Goal: Transaction & Acquisition: Book appointment/travel/reservation

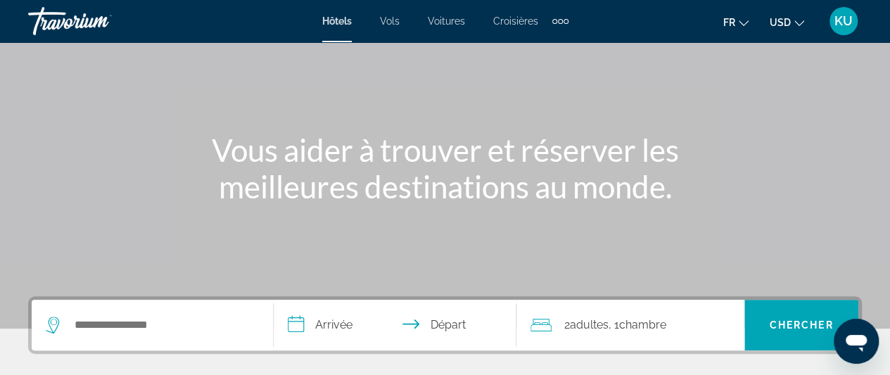
scroll to position [94, 0]
click at [801, 22] on icon "Change currency" at bounding box center [800, 23] width 10 height 10
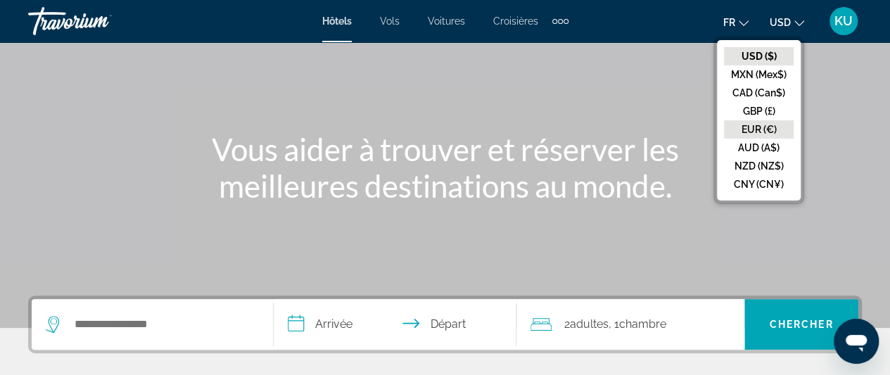
click at [763, 123] on button "EUR (€)" at bounding box center [759, 129] width 70 height 18
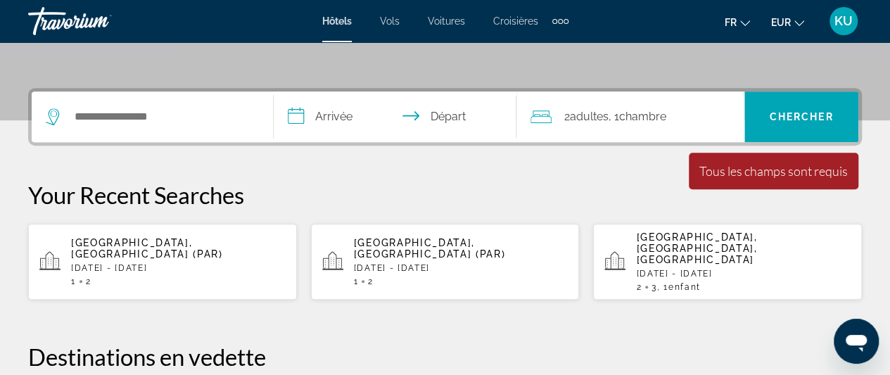
scroll to position [303, 0]
click at [679, 282] on span "Enfant" at bounding box center [685, 287] width 32 height 10
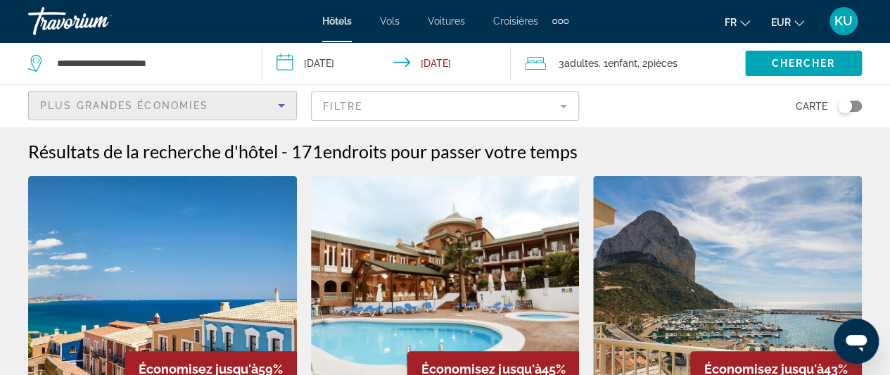
click at [279, 108] on icon "Sort by" at bounding box center [281, 105] width 17 height 17
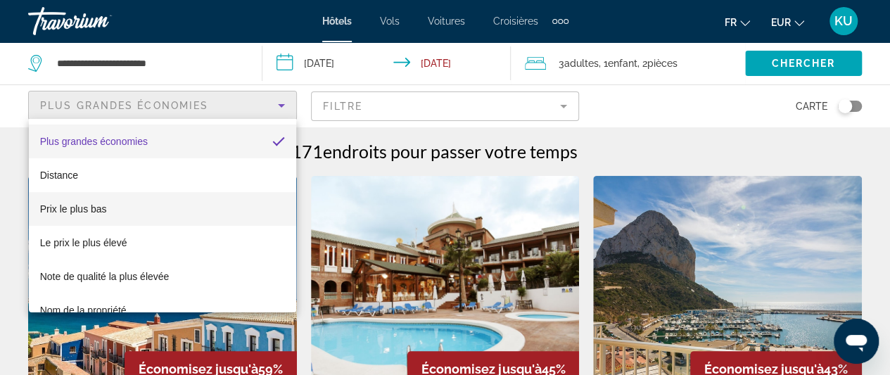
click at [146, 219] on mat-option "Prix le plus bas" at bounding box center [162, 209] width 267 height 34
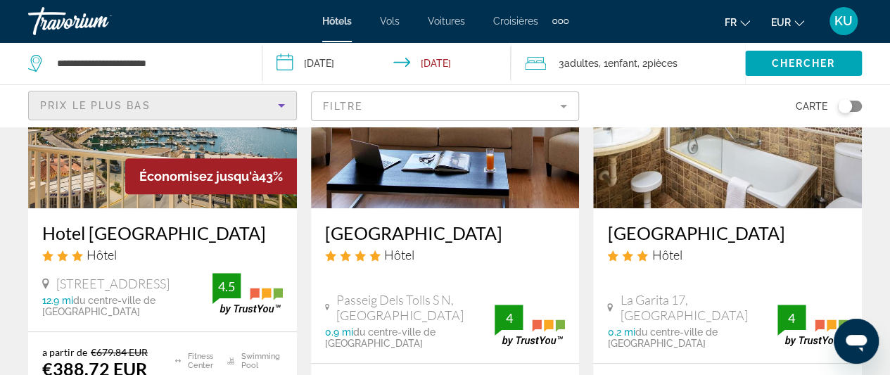
scroll to position [194, 0]
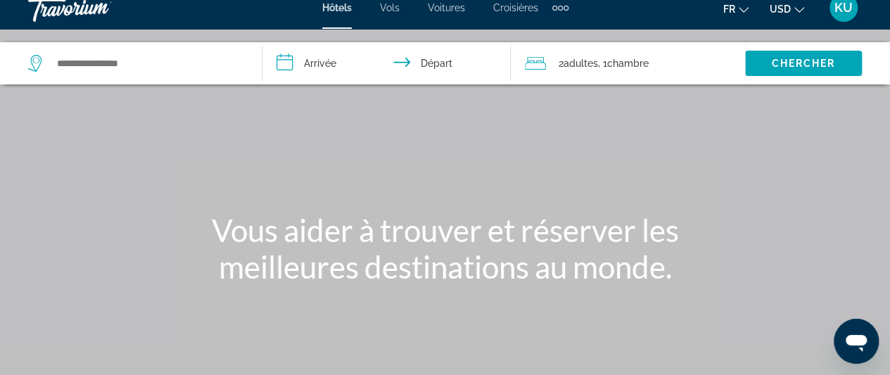
scroll to position [12, 0]
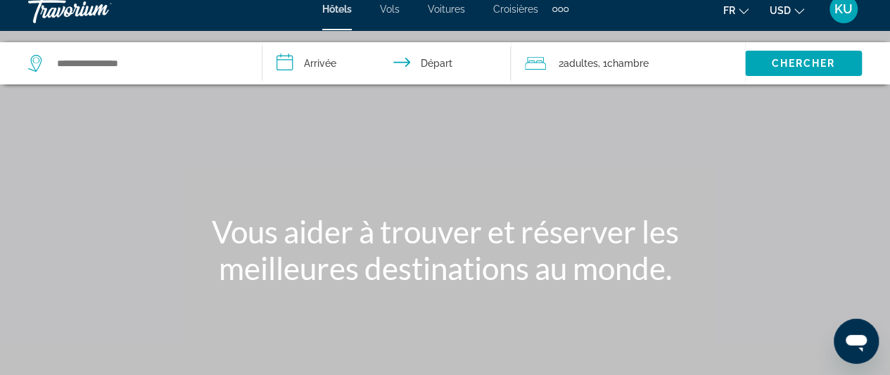
click at [796, 13] on button "USD USD ($) MXN (Mex$) CAD (Can$) GBP (£) EUR (€) AUD (A$) NZD (NZ$) CNY (CN¥)" at bounding box center [787, 10] width 34 height 20
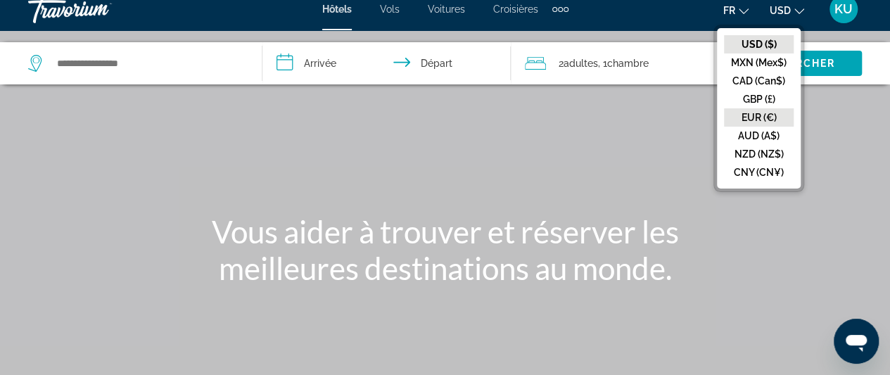
click at [767, 109] on button "EUR (€)" at bounding box center [759, 117] width 70 height 18
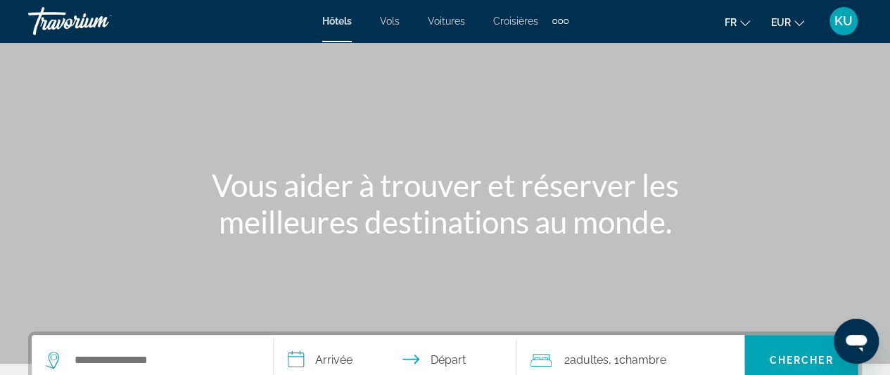
scroll to position [78, 0]
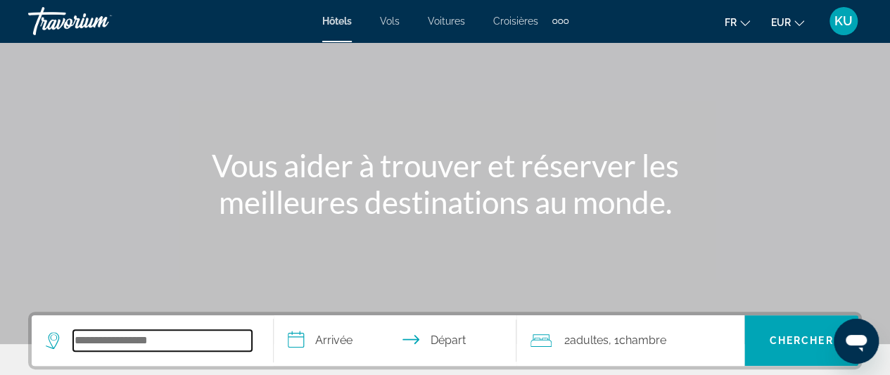
click at [146, 343] on input "Search widget" at bounding box center [162, 340] width 179 height 21
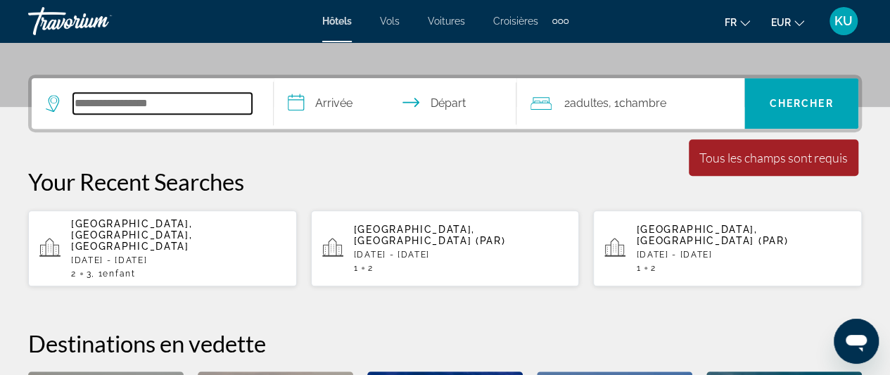
scroll to position [344, 0]
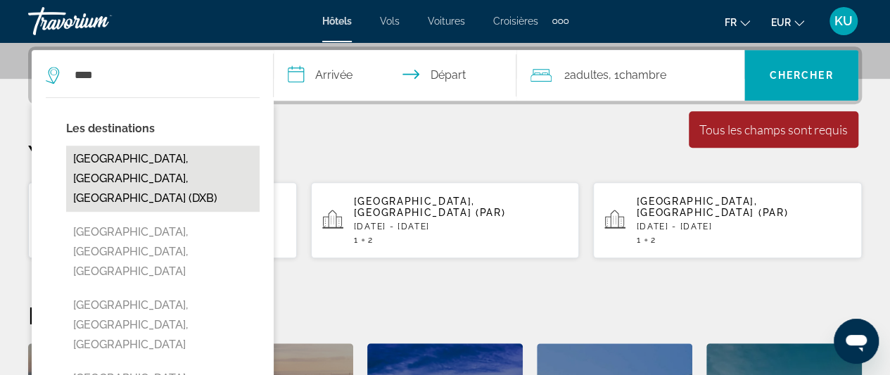
click at [181, 170] on button "[GEOGRAPHIC_DATA], [GEOGRAPHIC_DATA], [GEOGRAPHIC_DATA] (DXB)" at bounding box center [163, 179] width 194 height 66
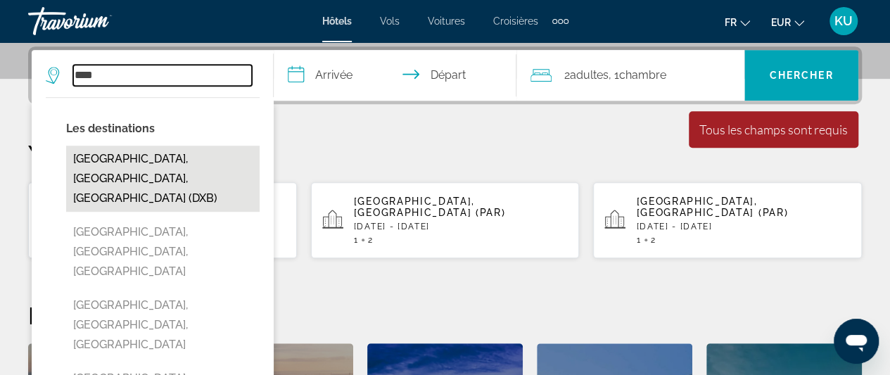
type input "**********"
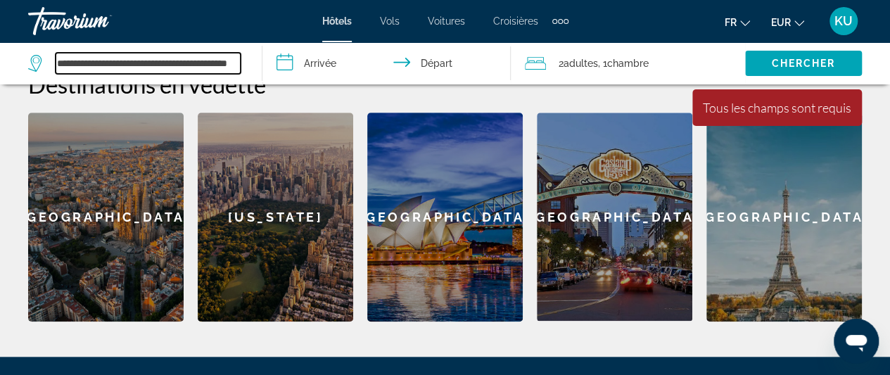
scroll to position [572, 0]
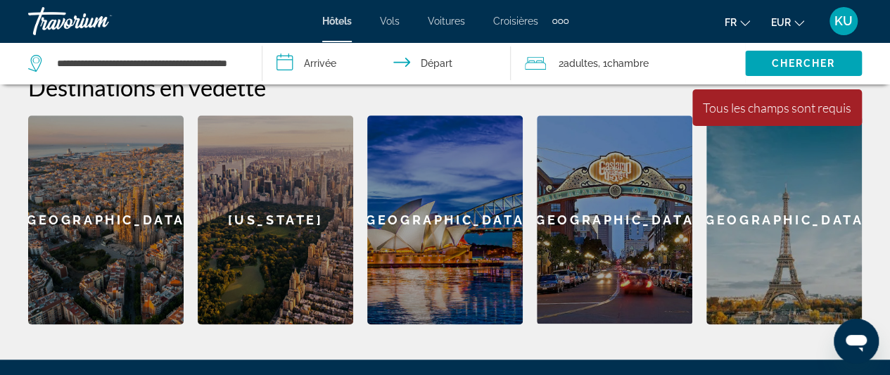
click at [325, 67] on input "**********" at bounding box center [390, 65] width 254 height 46
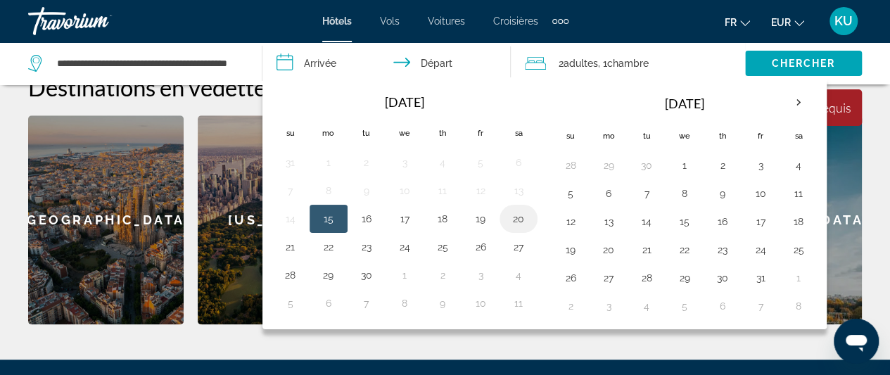
click at [517, 219] on button "20" at bounding box center [519, 219] width 23 height 20
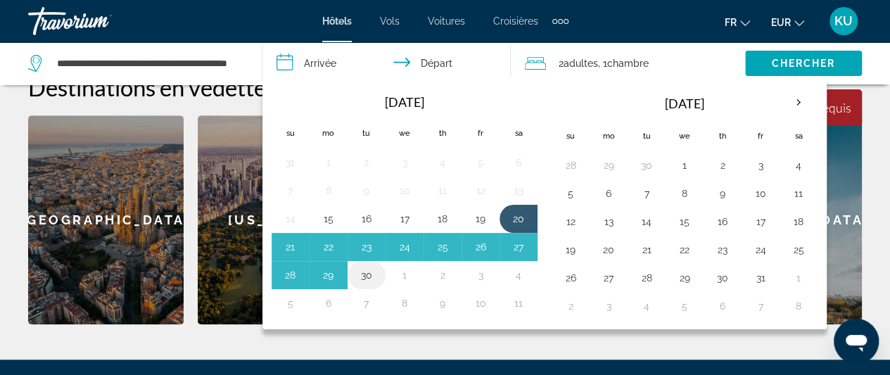
click at [365, 271] on button "30" at bounding box center [366, 275] width 23 height 20
type input "**********"
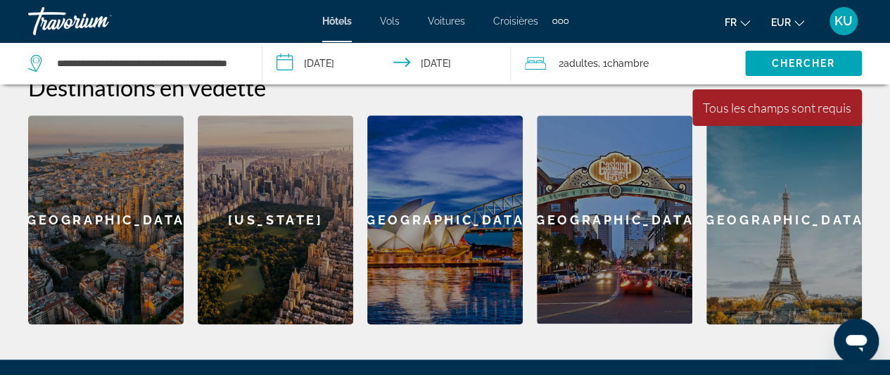
click at [613, 64] on span "Chambre" at bounding box center [628, 63] width 42 height 11
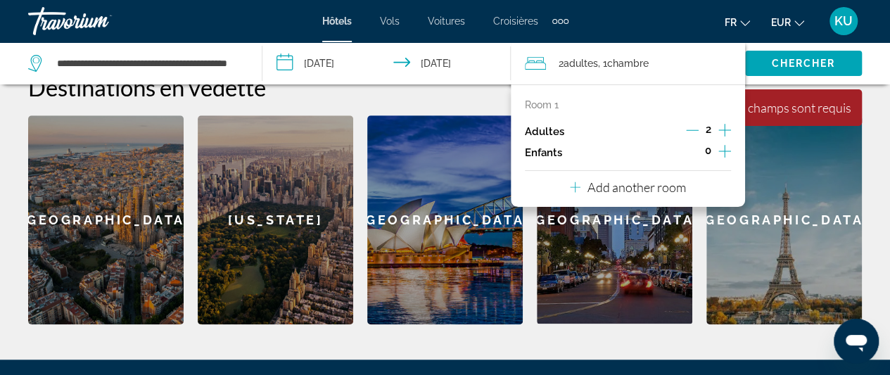
click at [766, 155] on div "[GEOGRAPHIC_DATA]" at bounding box center [785, 219] width 156 height 209
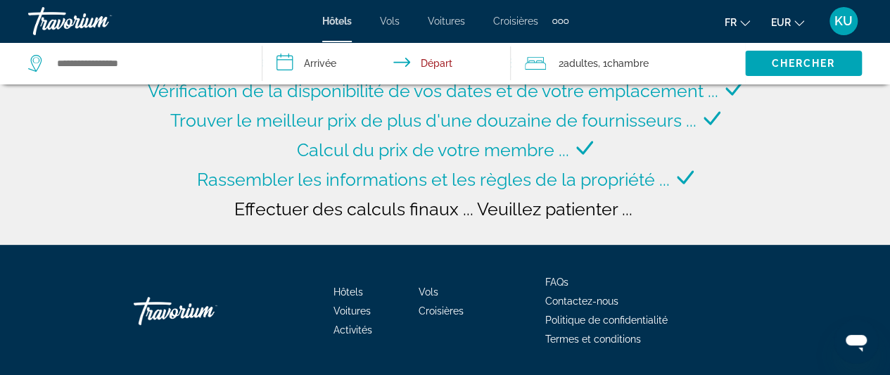
scroll to position [153, 0]
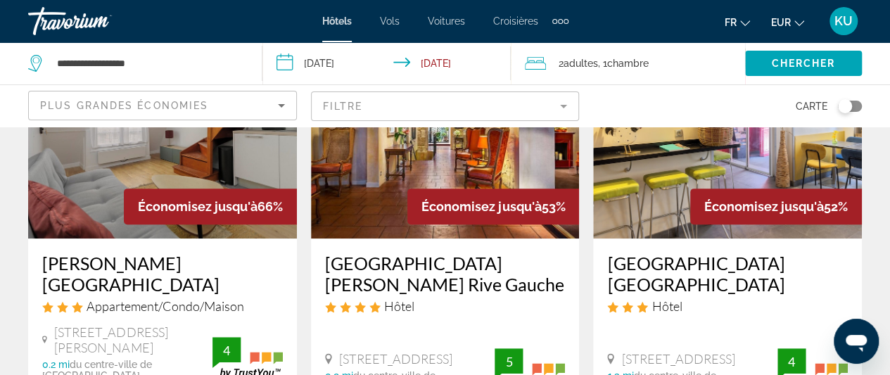
scroll to position [166, 0]
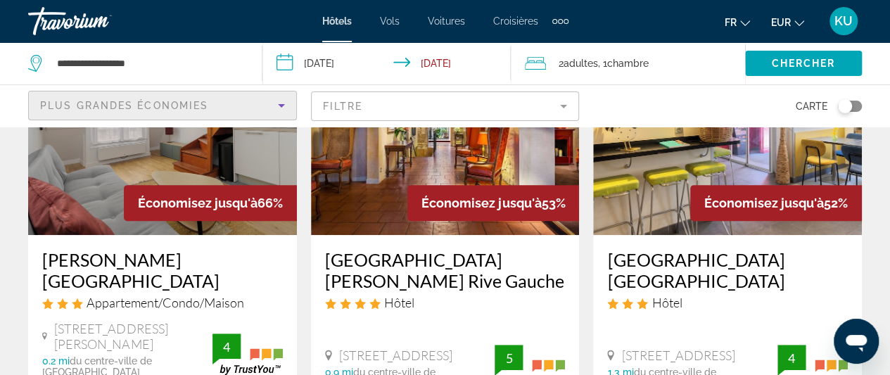
click at [284, 103] on icon "Sort by" at bounding box center [281, 105] width 17 height 17
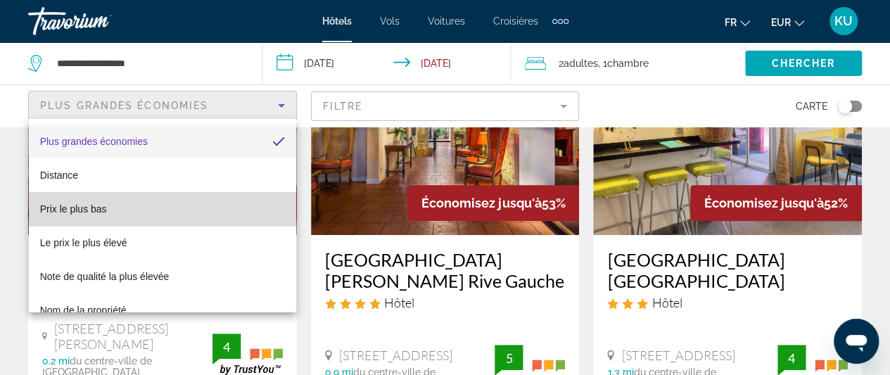
click at [192, 213] on mat-option "Prix le plus bas" at bounding box center [162, 209] width 267 height 34
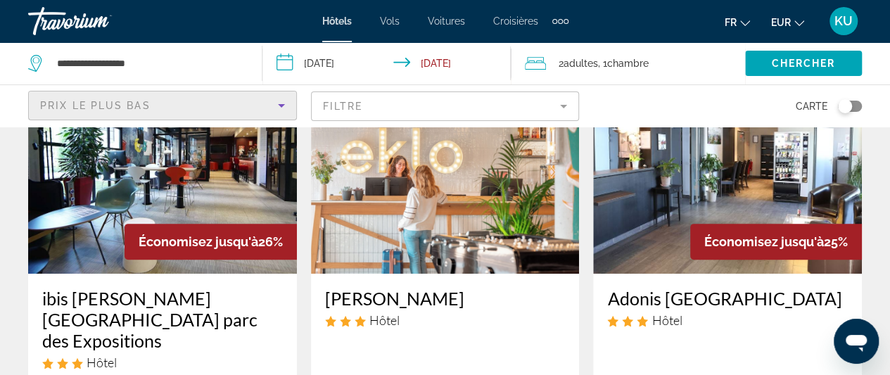
scroll to position [129, 0]
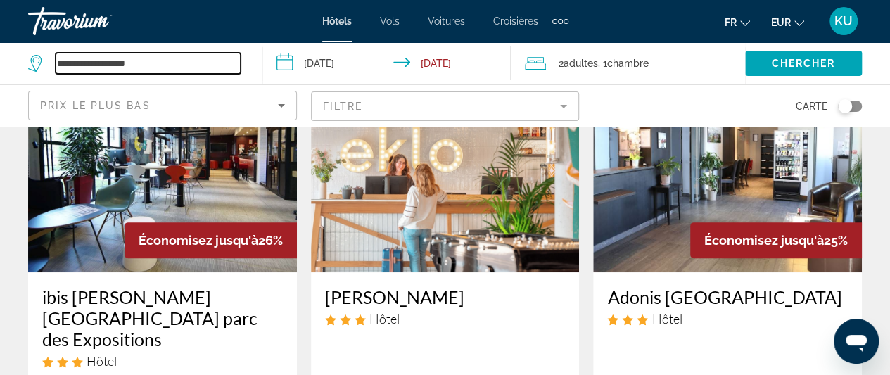
click at [141, 62] on input "**********" at bounding box center [148, 63] width 185 height 21
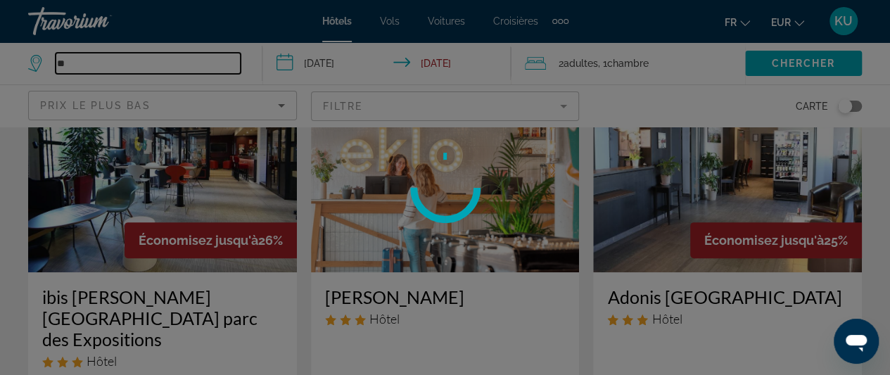
type input "*"
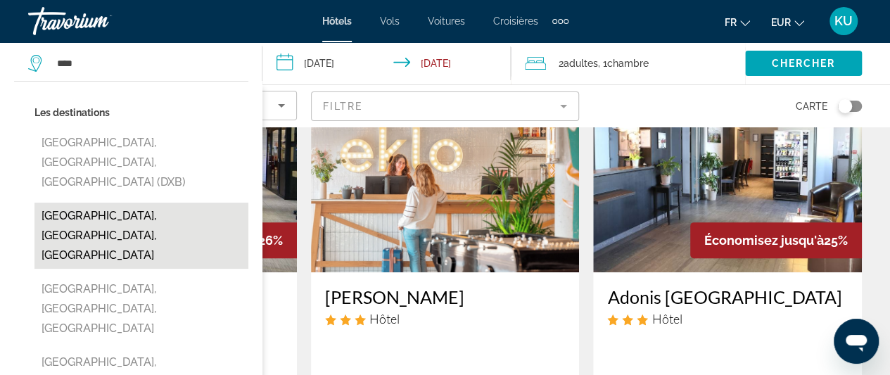
click at [119, 213] on button "[GEOGRAPHIC_DATA], [GEOGRAPHIC_DATA], [GEOGRAPHIC_DATA]" at bounding box center [141, 236] width 214 height 66
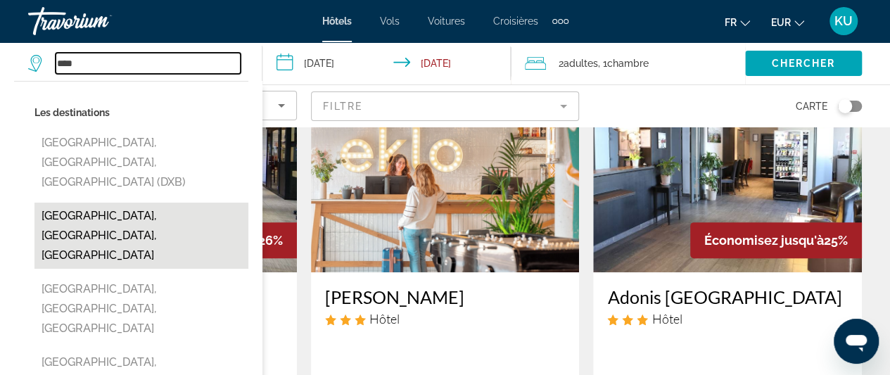
type input "**********"
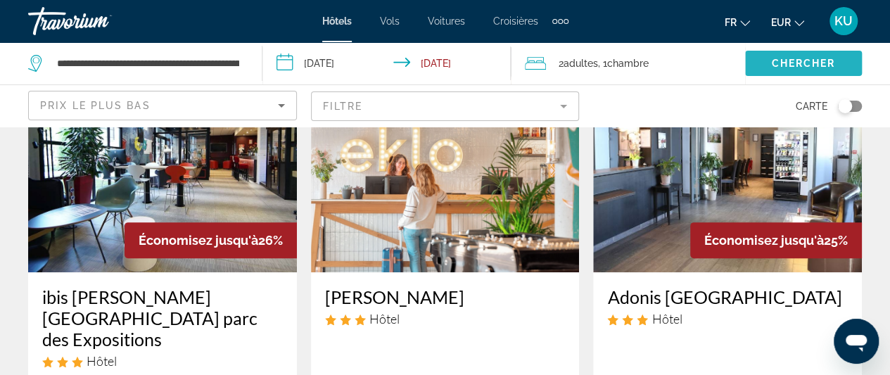
click at [781, 61] on span "Chercher" at bounding box center [803, 63] width 64 height 11
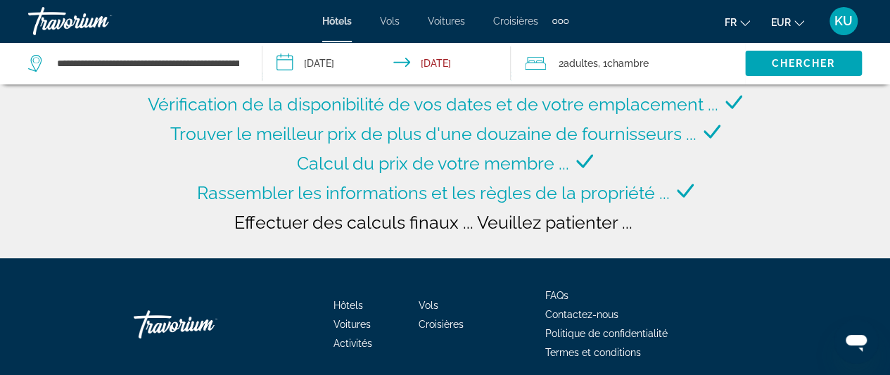
scroll to position [159, 0]
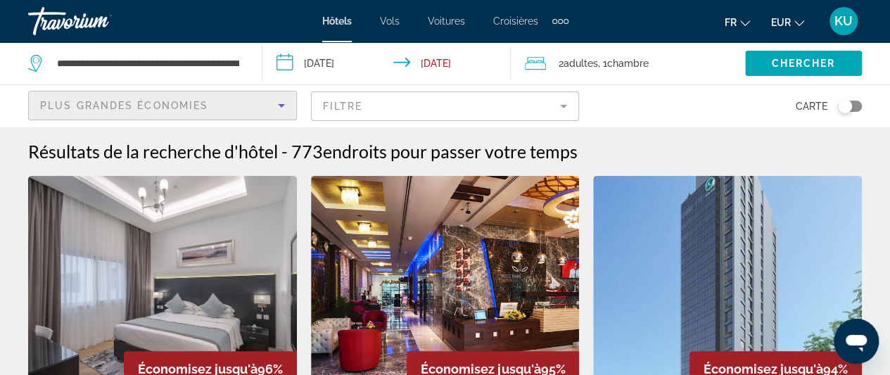
click at [280, 103] on icon "Sort by" at bounding box center [281, 105] width 17 height 17
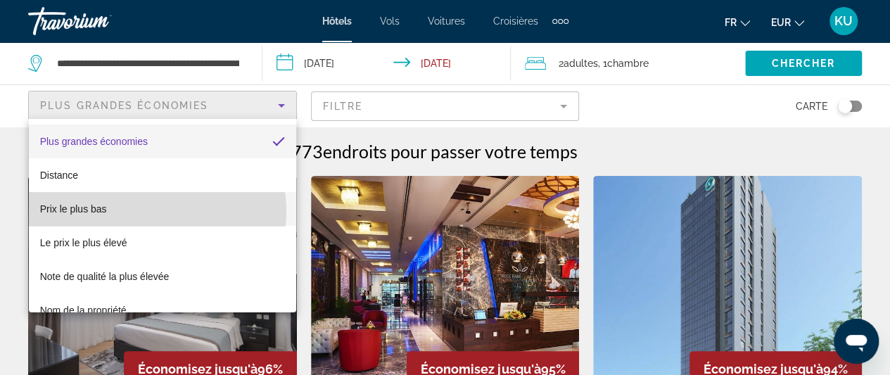
click at [150, 211] on mat-option "Prix le plus bas" at bounding box center [162, 209] width 267 height 34
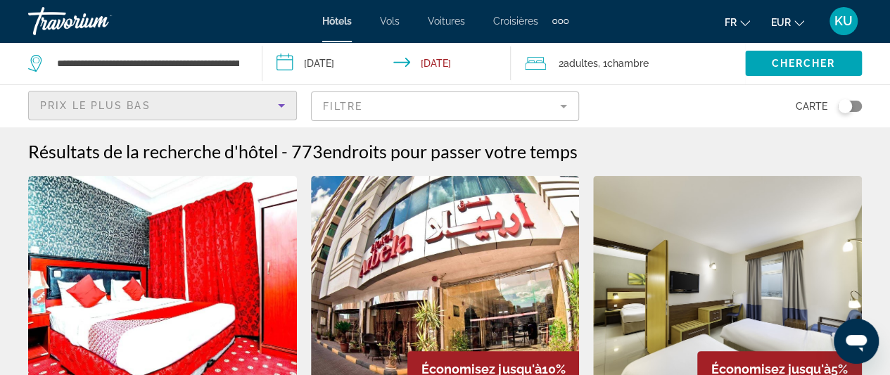
click at [280, 103] on icon "Sort by" at bounding box center [281, 105] width 17 height 17
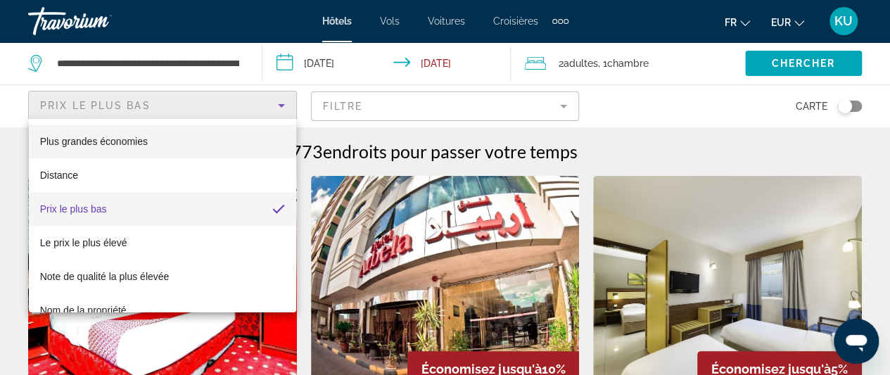
click at [204, 139] on mat-option "Plus grandes économies" at bounding box center [162, 142] width 267 height 34
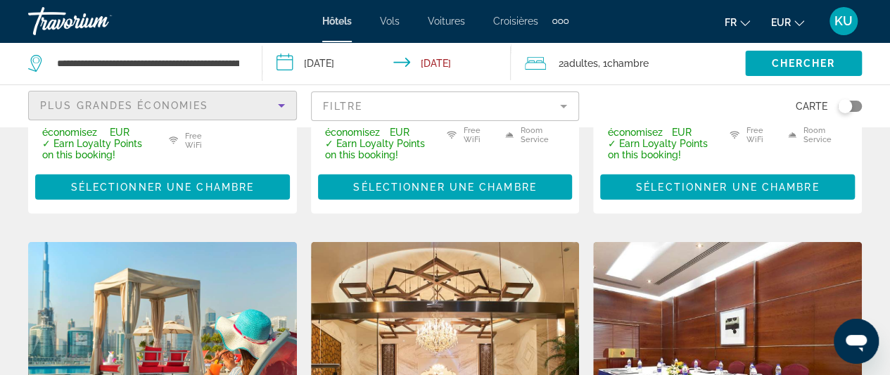
scroll to position [1841, 0]
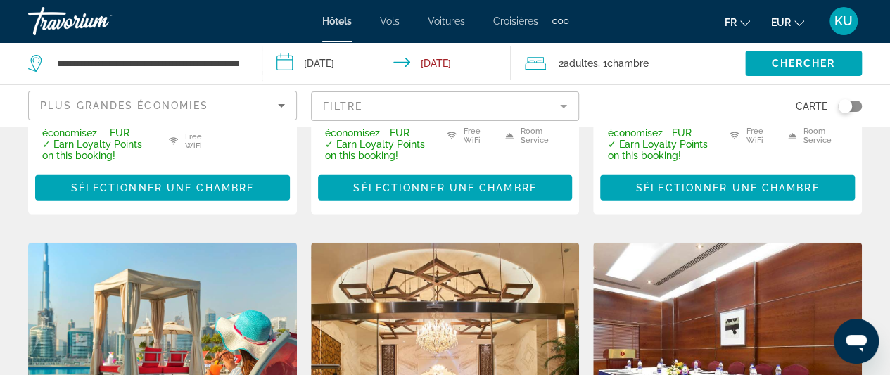
click at [475, 243] on img "Main content" at bounding box center [445, 355] width 269 height 225
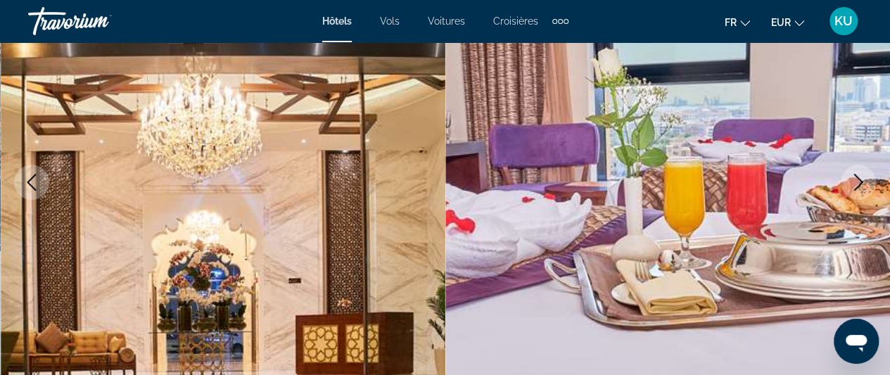
scroll to position [184, 0]
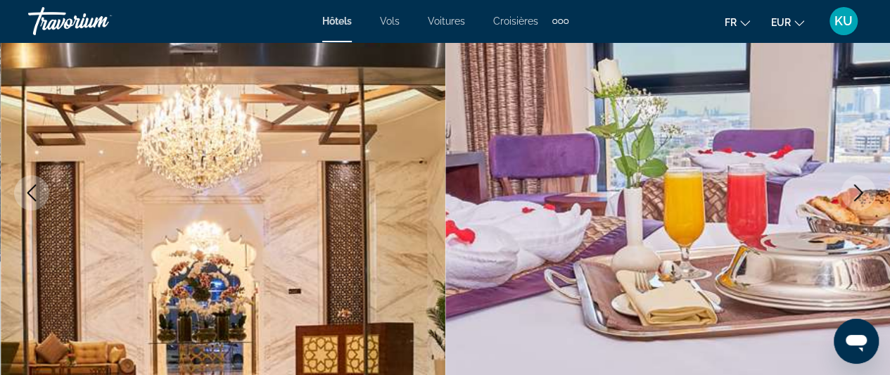
click at [851, 189] on icon "Next image" at bounding box center [858, 192] width 17 height 17
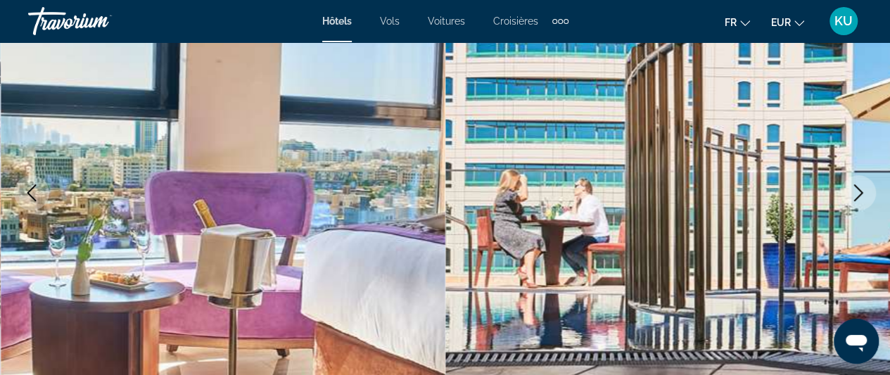
click at [851, 189] on icon "Next image" at bounding box center [858, 192] width 17 height 17
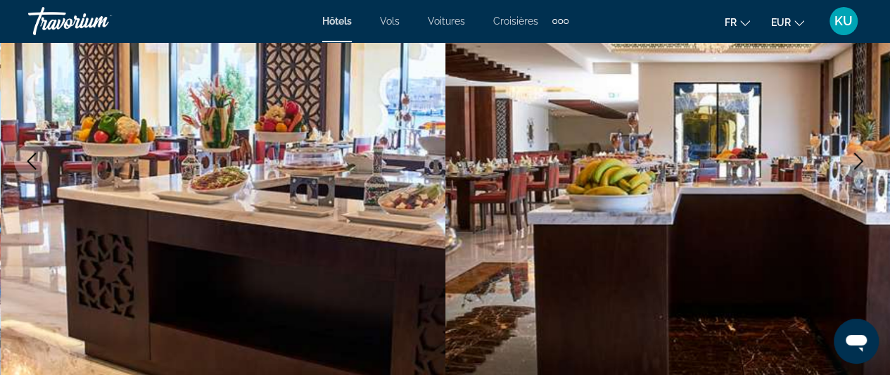
scroll to position [215, 0]
click at [855, 159] on icon "Next image" at bounding box center [858, 161] width 17 height 17
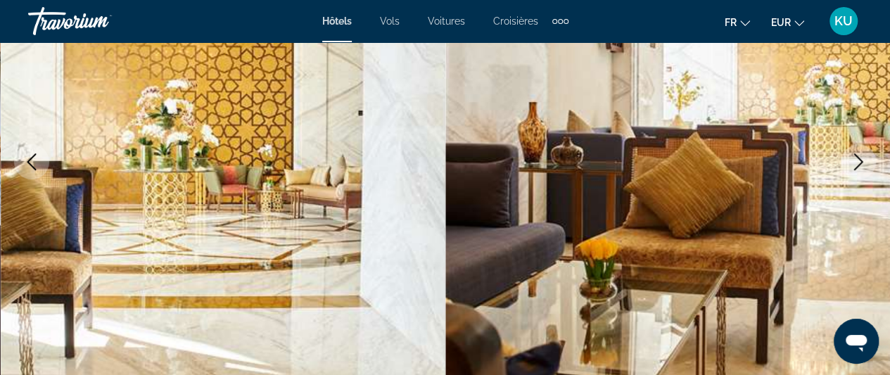
click at [855, 159] on icon "Next image" at bounding box center [858, 161] width 17 height 17
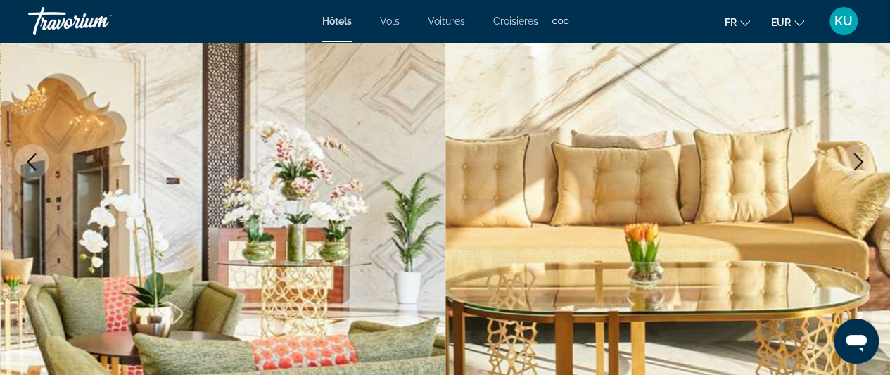
click at [855, 159] on icon "Next image" at bounding box center [858, 161] width 17 height 17
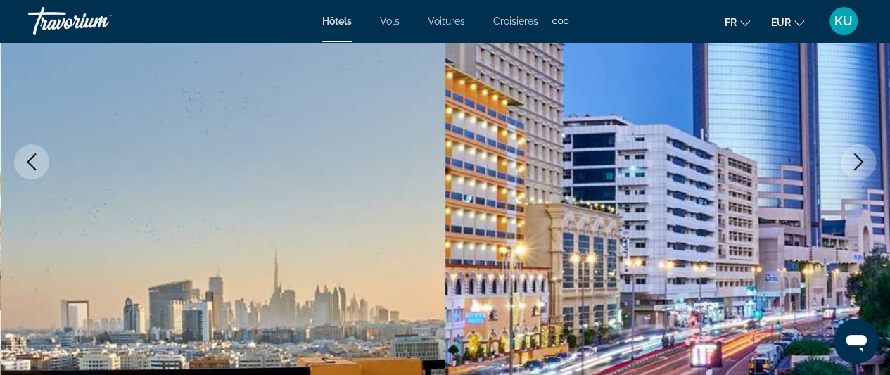
click at [855, 159] on icon "Next image" at bounding box center [858, 161] width 17 height 17
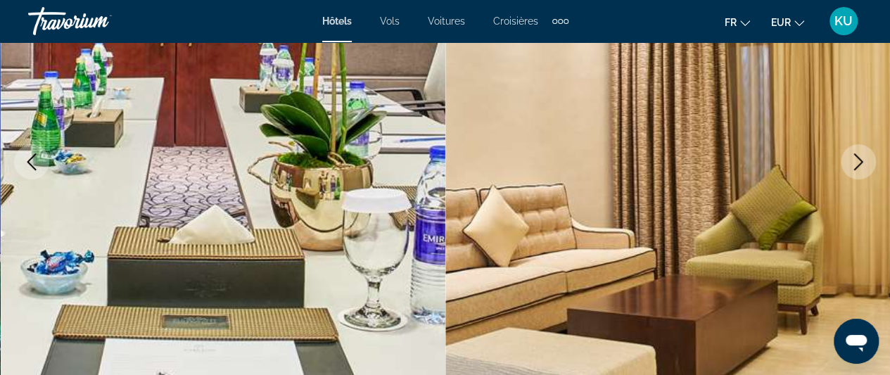
click at [855, 159] on icon "Next image" at bounding box center [858, 161] width 17 height 17
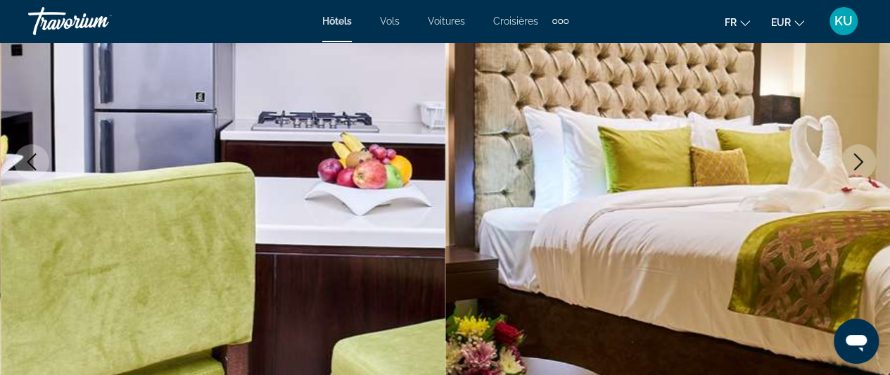
click at [855, 159] on icon "Next image" at bounding box center [858, 161] width 17 height 17
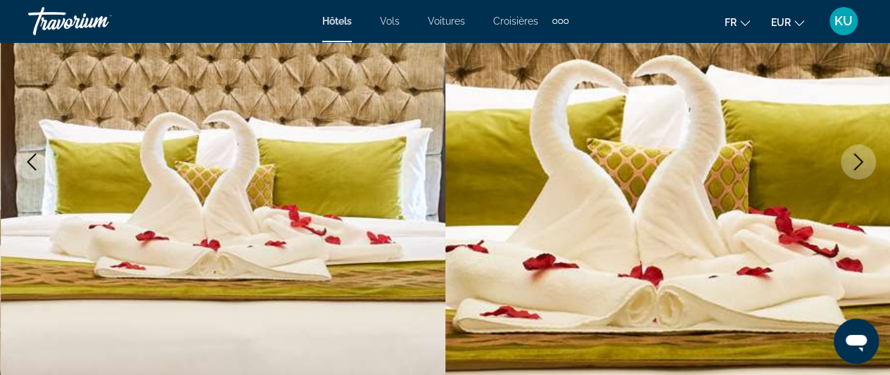
click at [855, 159] on icon "Next image" at bounding box center [858, 161] width 17 height 17
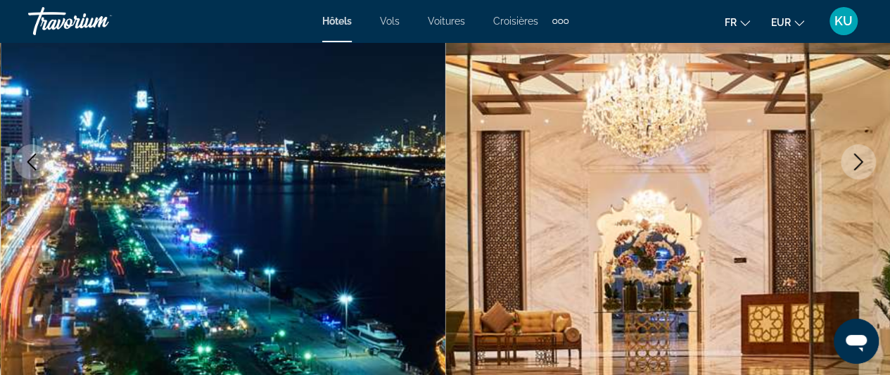
click at [855, 159] on icon "Next image" at bounding box center [858, 161] width 17 height 17
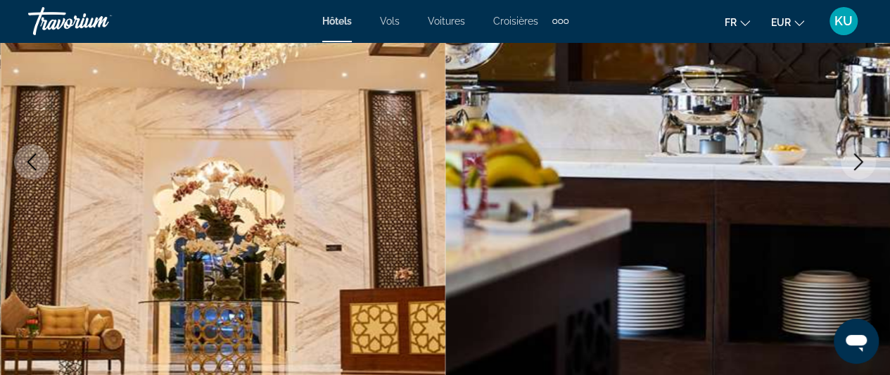
click at [855, 159] on icon "Next image" at bounding box center [858, 161] width 17 height 17
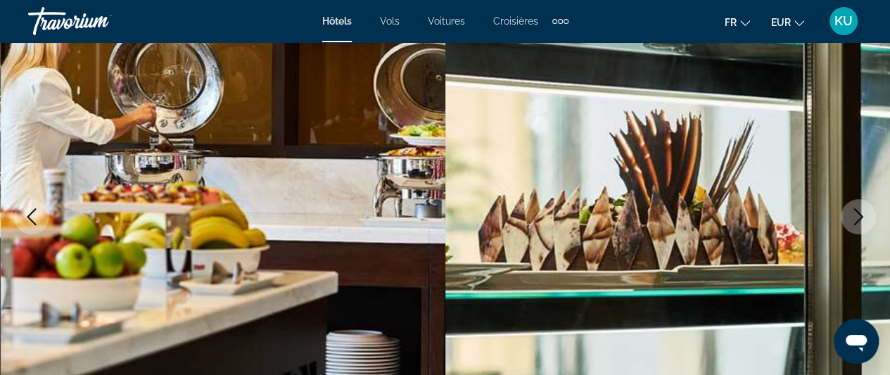
scroll to position [184, 0]
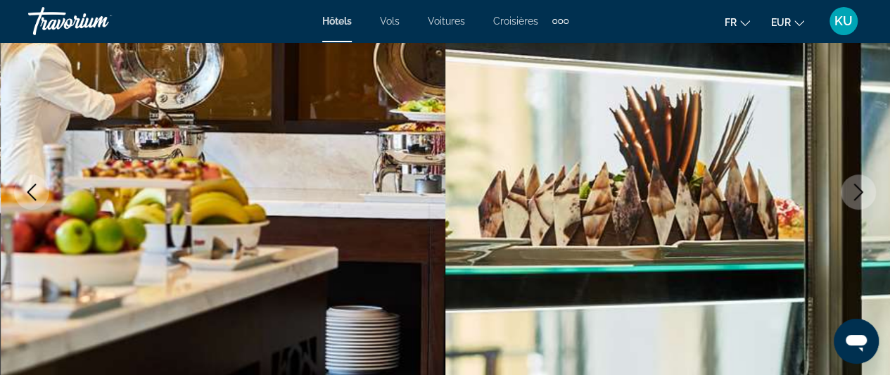
click at [864, 194] on icon "Next image" at bounding box center [858, 192] width 17 height 17
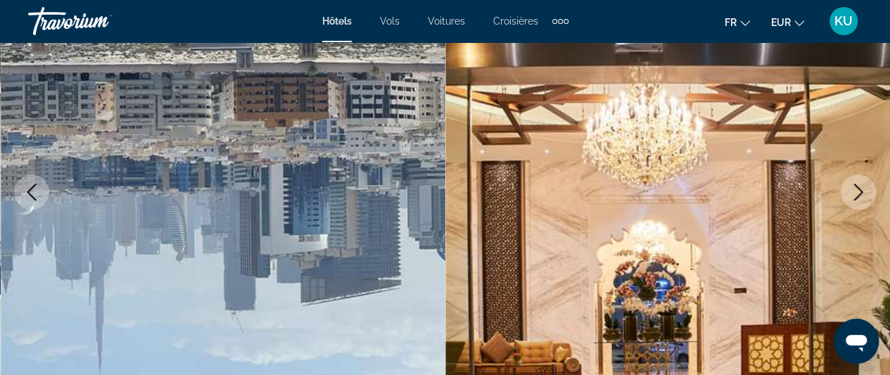
click at [850, 187] on icon "Next image" at bounding box center [858, 192] width 17 height 17
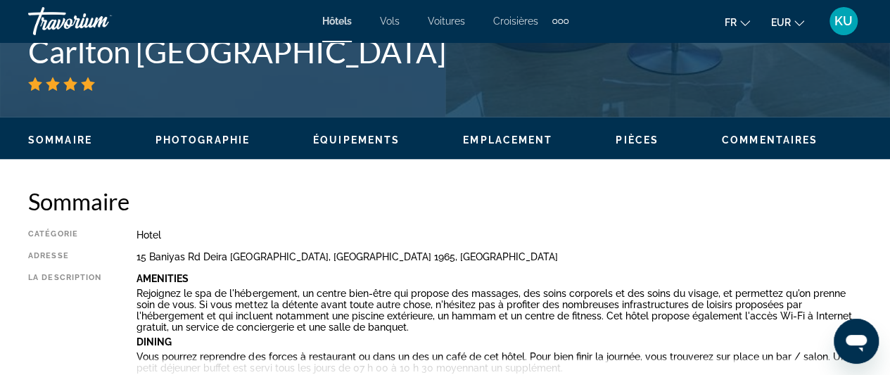
scroll to position [593, 0]
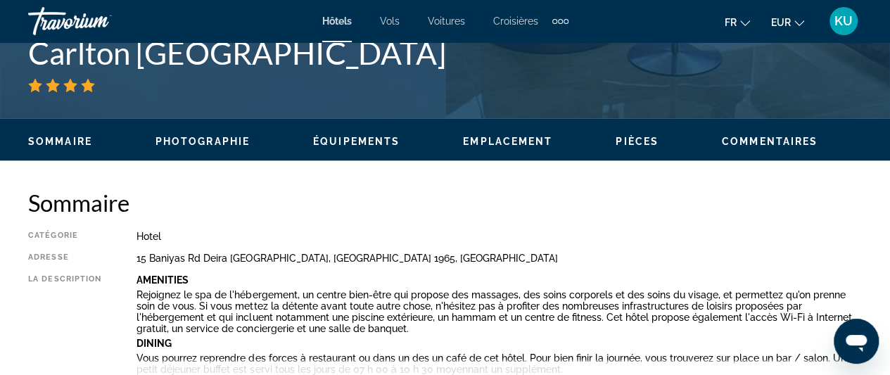
click at [497, 137] on span "Emplacement" at bounding box center [507, 141] width 89 height 11
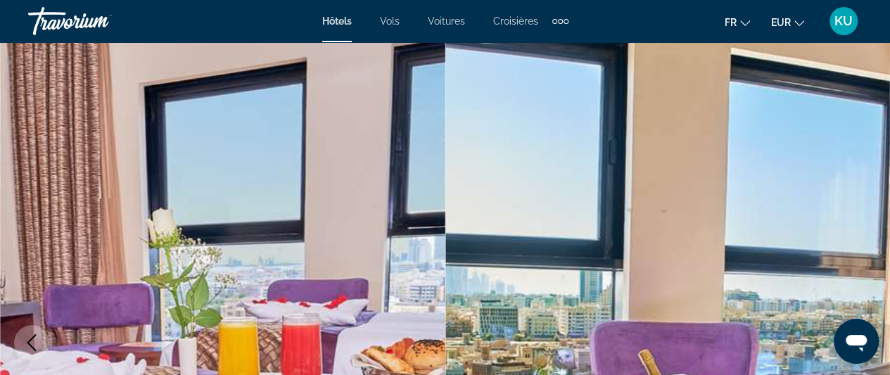
scroll to position [33, 0]
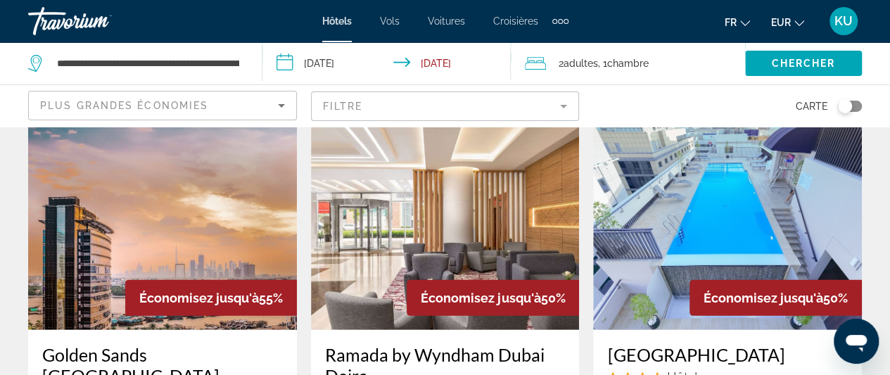
scroll to position [1946, 0]
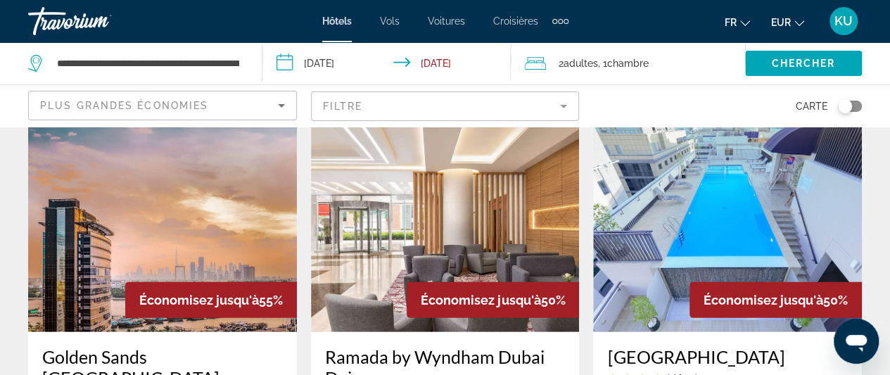
click at [215, 205] on img "Main content" at bounding box center [162, 219] width 269 height 225
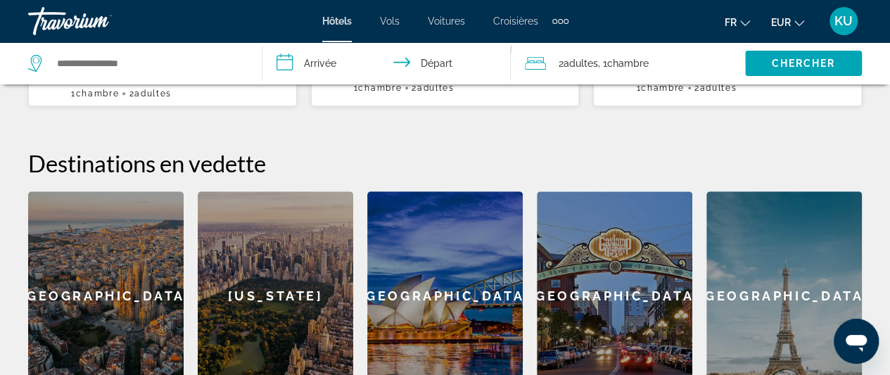
scroll to position [635, 0]
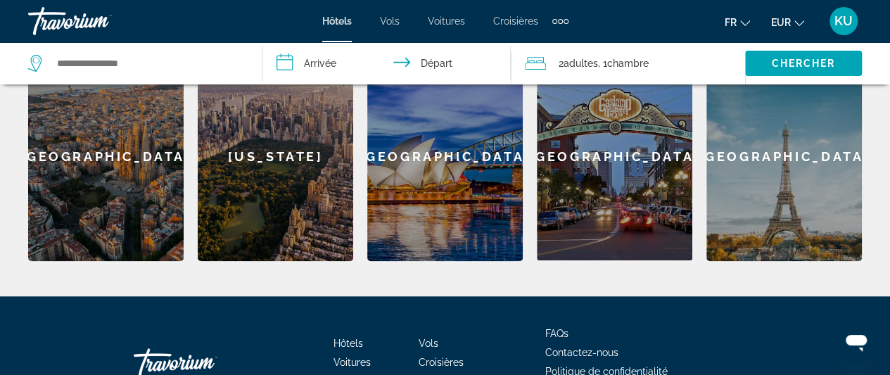
click at [525, 20] on span "Croisières" at bounding box center [515, 20] width 45 height 11
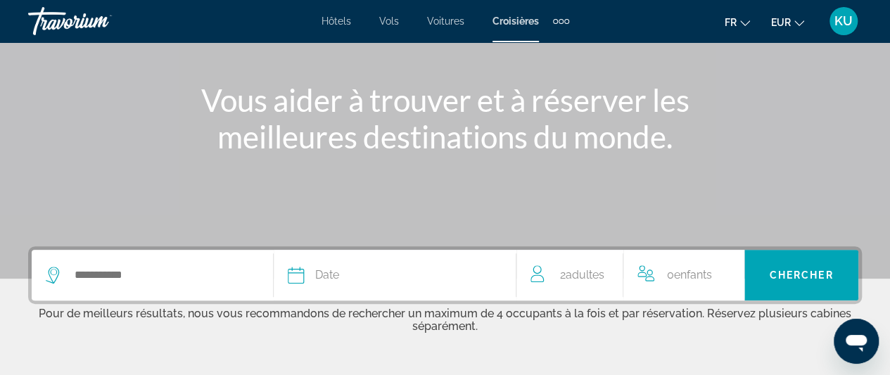
scroll to position [180, 0]
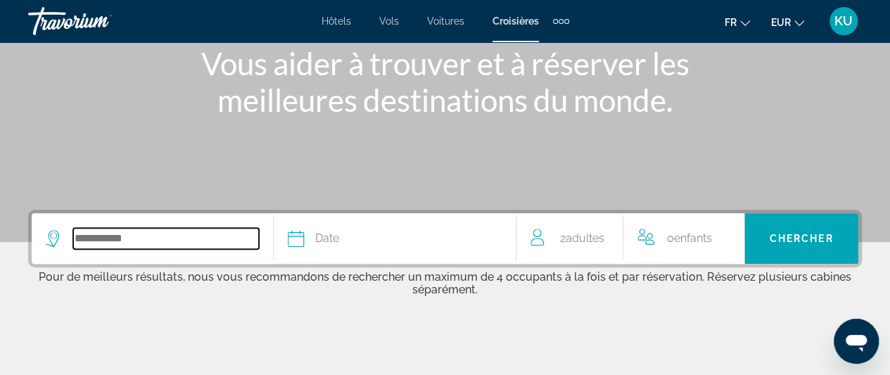
click at [139, 235] on input "Search widget" at bounding box center [166, 238] width 186 height 21
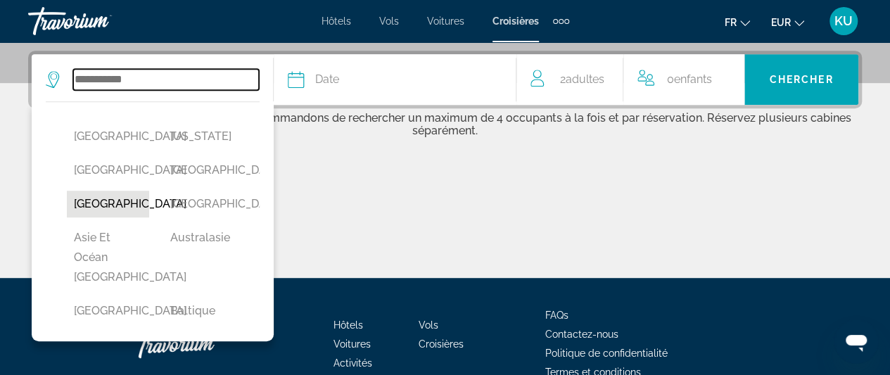
scroll to position [344, 0]
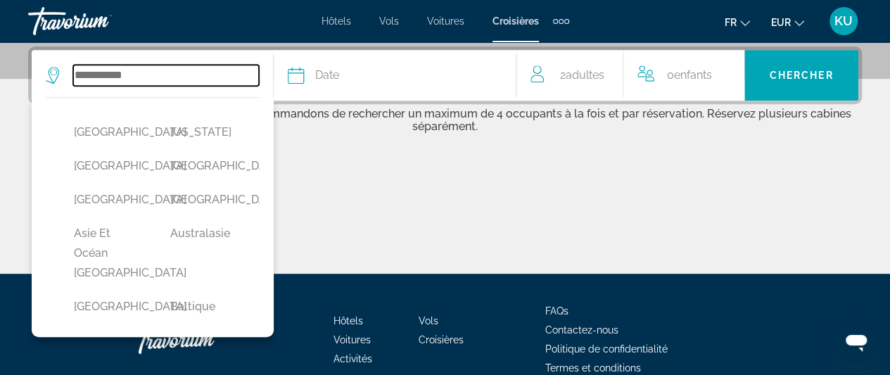
click at [113, 68] on input "Search widget" at bounding box center [166, 75] width 186 height 21
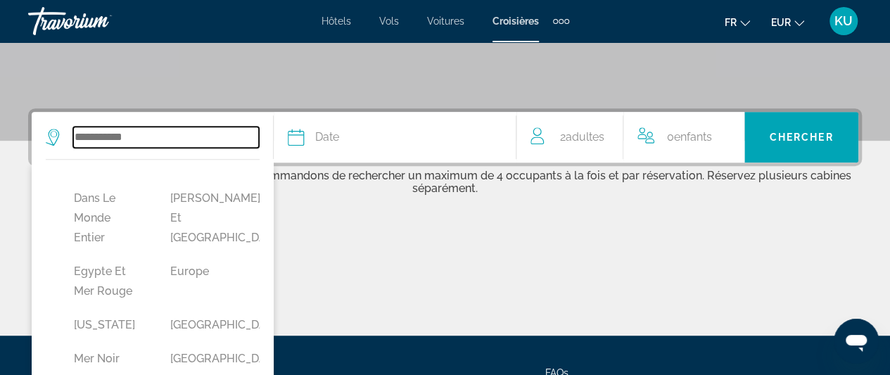
scroll to position [272, 0]
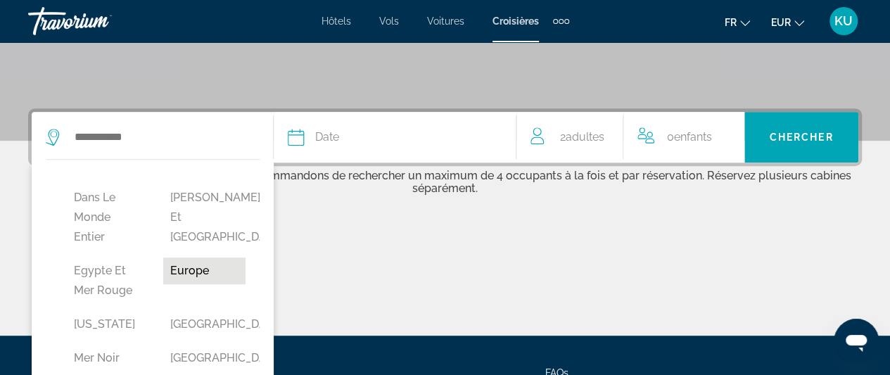
click at [189, 284] on button "Europe" at bounding box center [204, 271] width 82 height 27
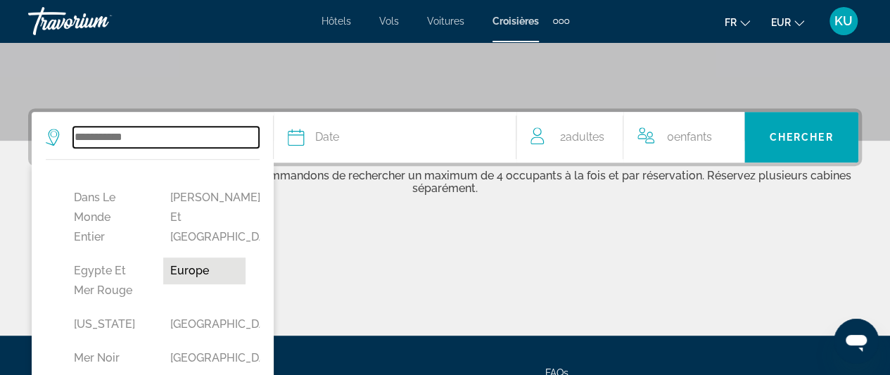
type input "******"
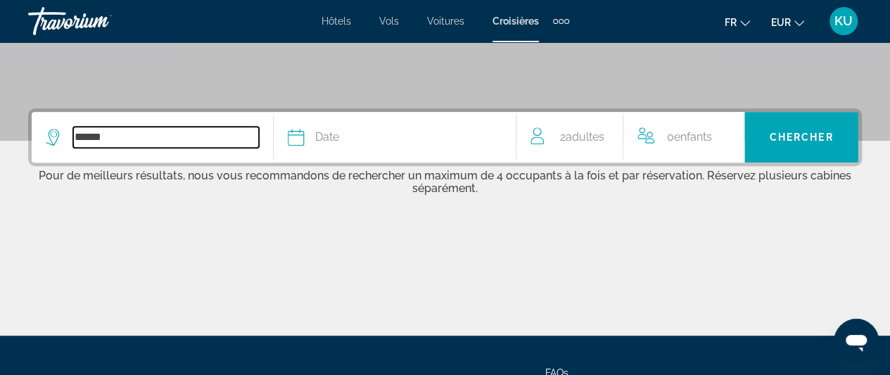
scroll to position [344, 0]
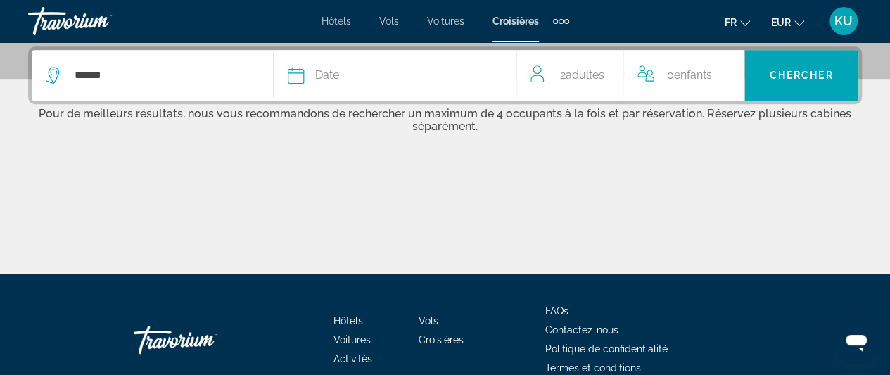
click at [322, 77] on span "Date" at bounding box center [327, 75] width 24 height 20
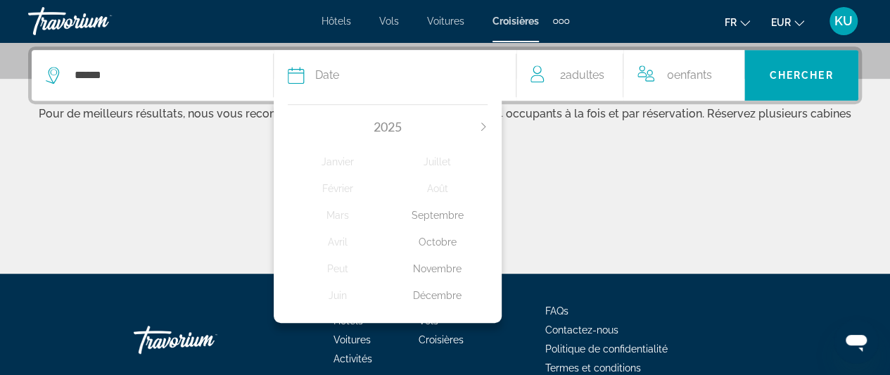
click at [392, 129] on span "2025" at bounding box center [388, 126] width 28 height 15
click at [447, 240] on div "Octobre" at bounding box center [438, 241] width 100 height 25
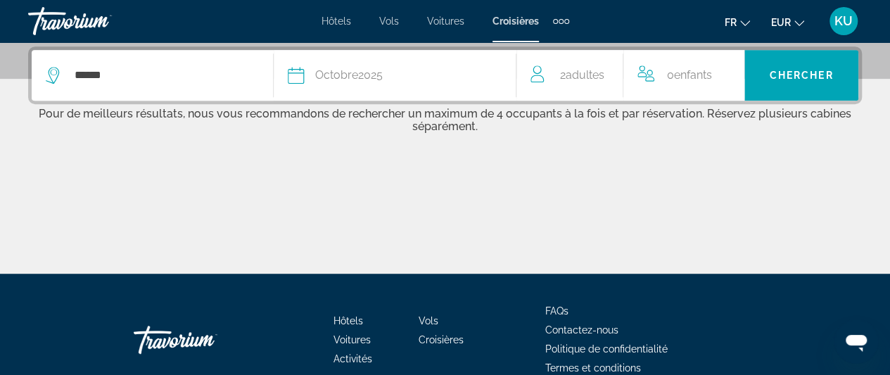
click at [586, 73] on span "Adultes" at bounding box center [585, 74] width 39 height 13
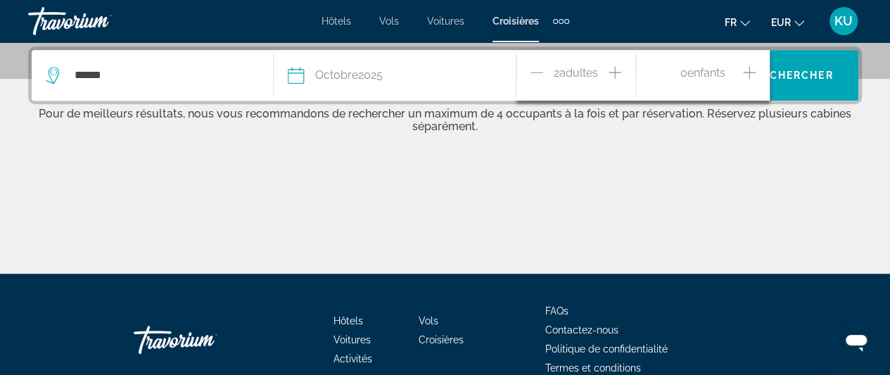
click at [539, 72] on icon "Decrement adults" at bounding box center [537, 72] width 13 height 1
click at [615, 66] on icon "Increment adults" at bounding box center [615, 72] width 13 height 17
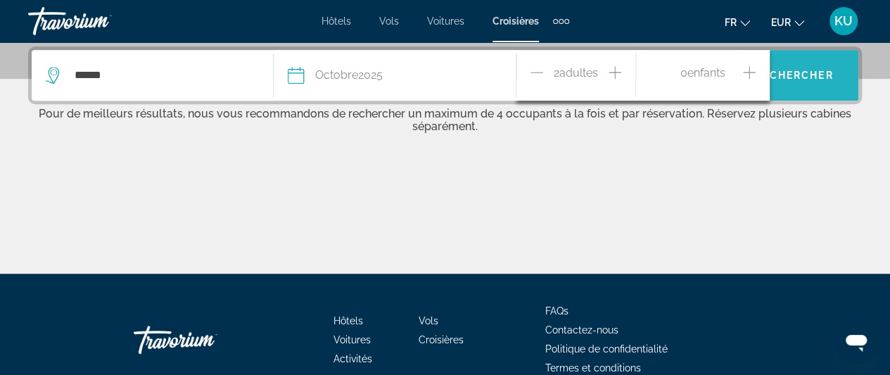
click at [790, 75] on span "Chercher" at bounding box center [802, 75] width 64 height 11
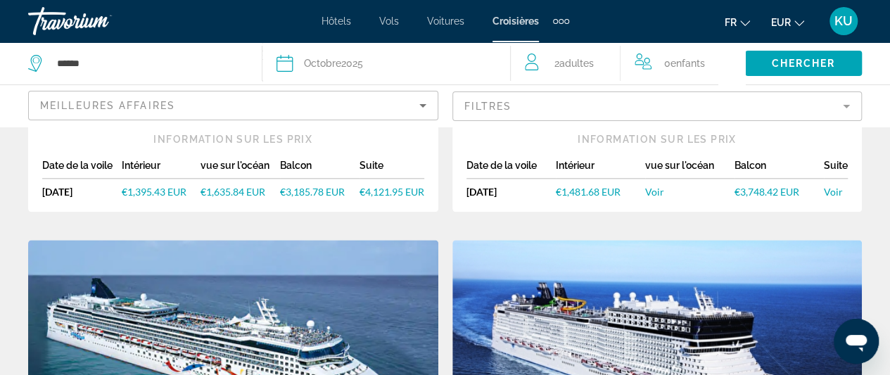
scroll to position [702, 0]
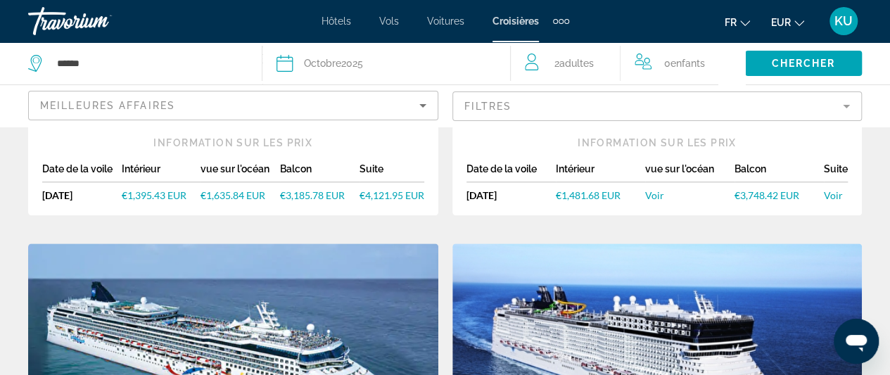
click at [568, 244] on img "Main content" at bounding box center [658, 356] width 410 height 225
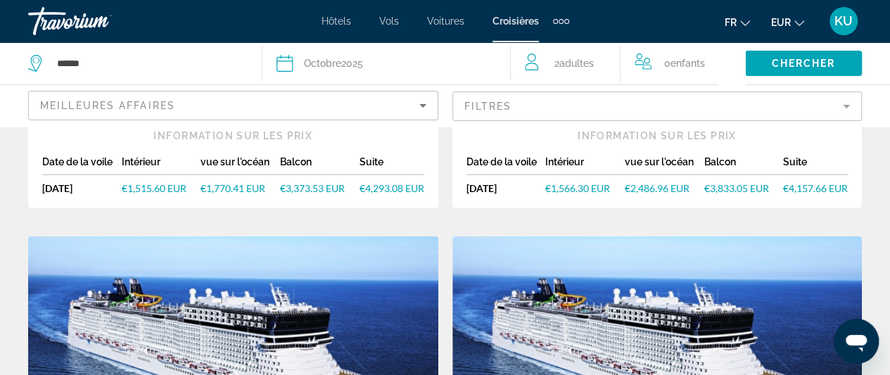
scroll to position [1504, 0]
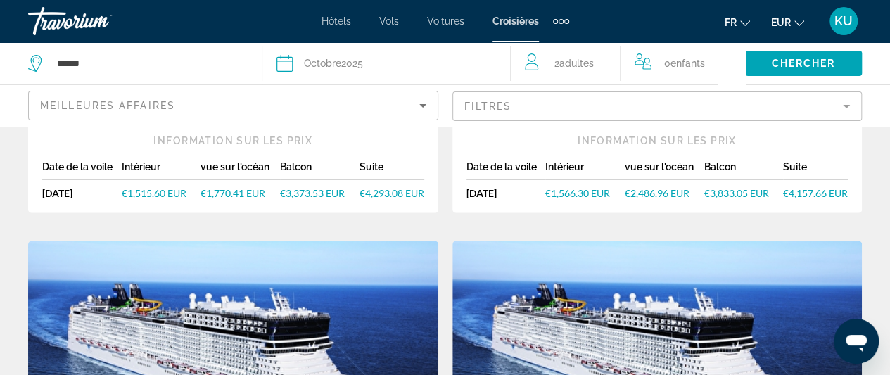
click at [577, 241] on img "Main content" at bounding box center [658, 353] width 410 height 225
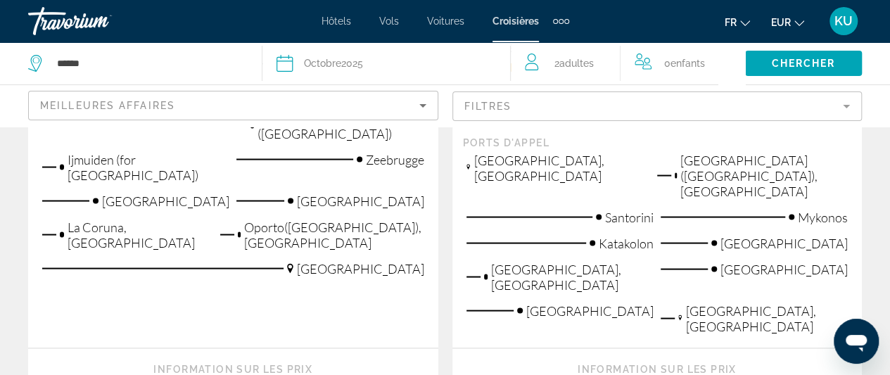
scroll to position [1278, 0]
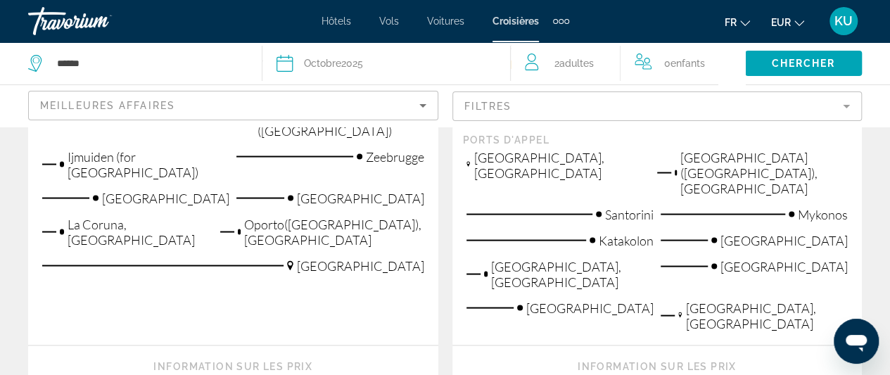
click at [454, 22] on span "Voitures" at bounding box center [445, 20] width 37 height 11
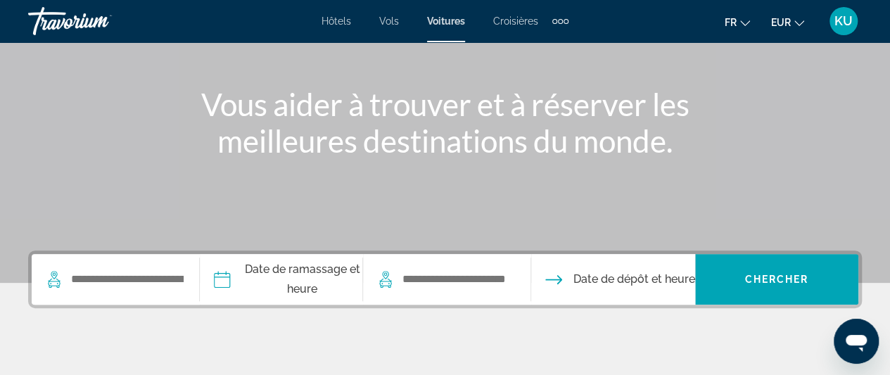
scroll to position [140, 0]
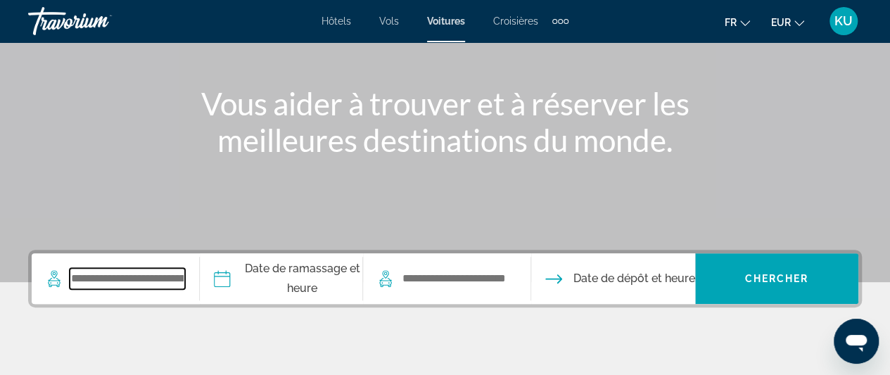
click at [165, 281] on input "Search widget" at bounding box center [127, 278] width 115 height 21
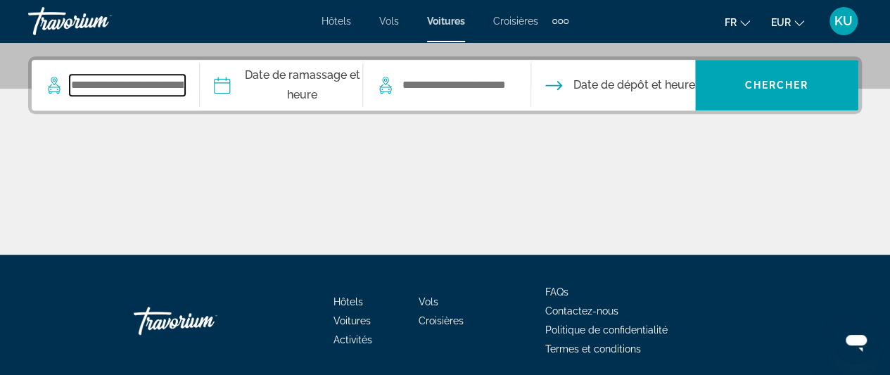
scroll to position [344, 0]
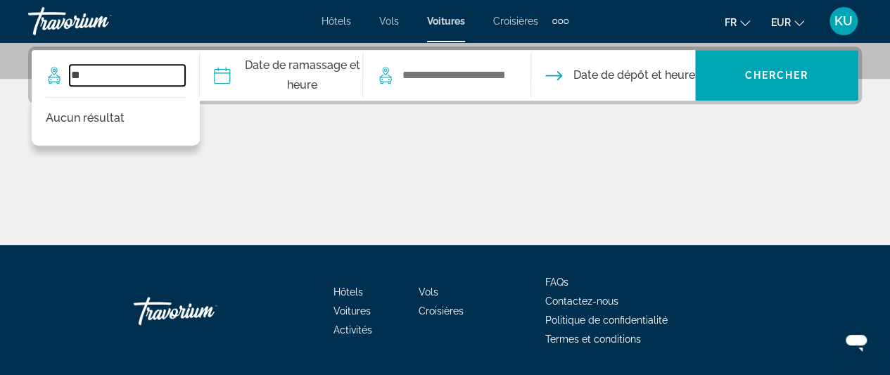
type input "*"
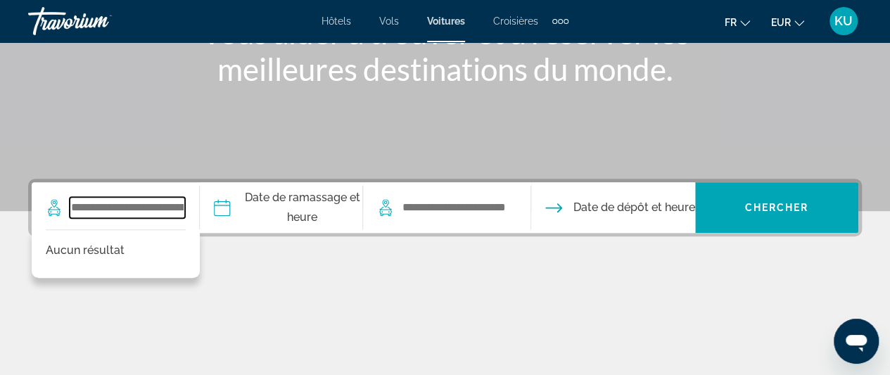
scroll to position [210, 0]
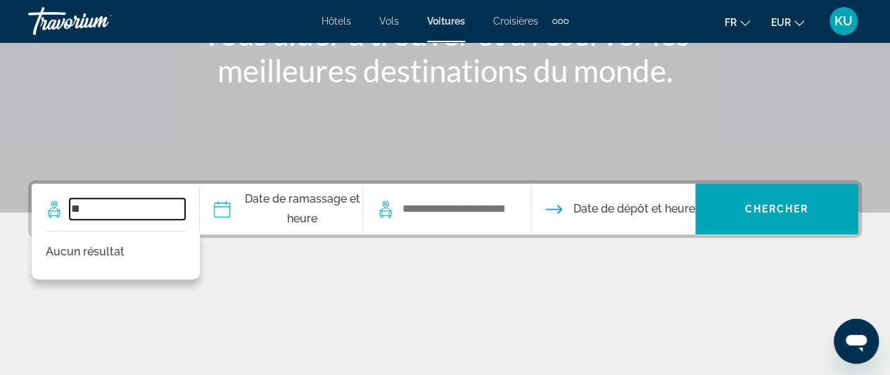
type input "*"
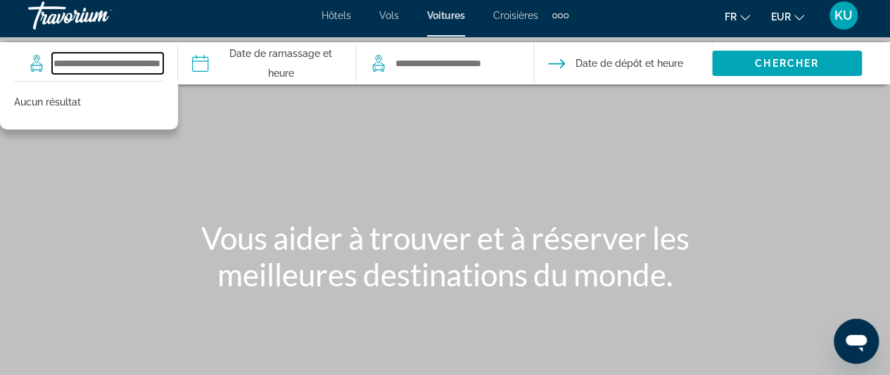
scroll to position [0, 0]
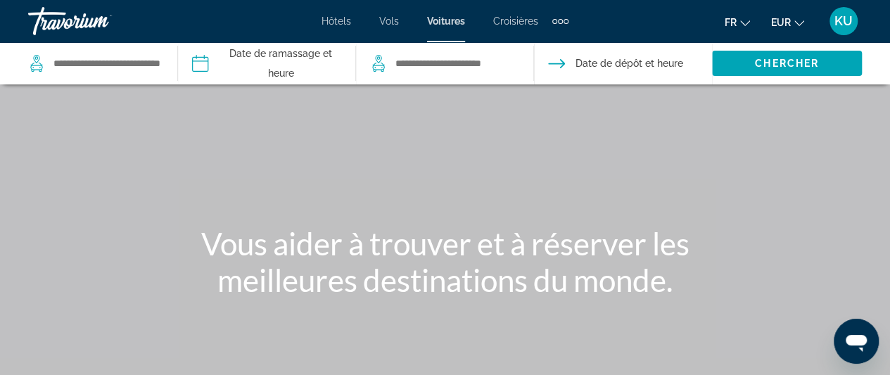
click at [390, 20] on span "Vols" at bounding box center [389, 20] width 20 height 11
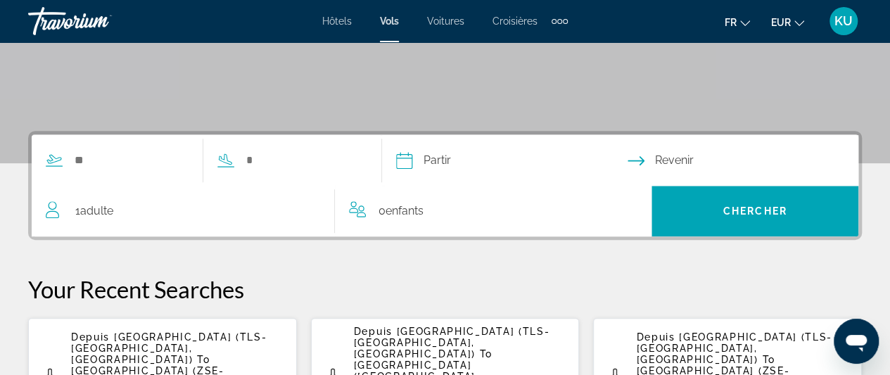
scroll to position [260, 0]
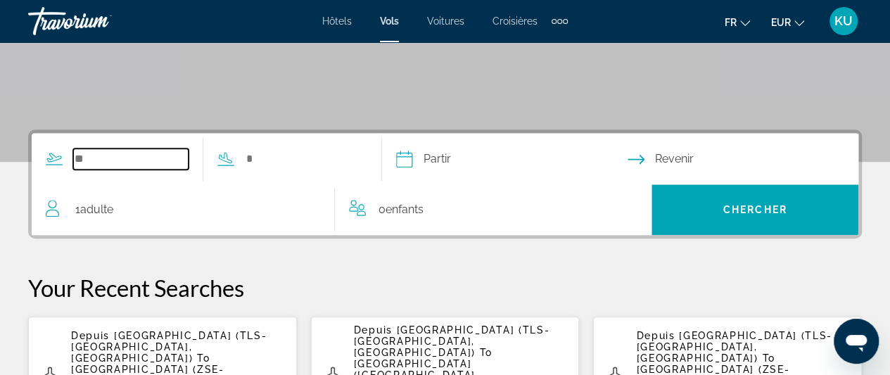
click at [106, 161] on input "Search widget" at bounding box center [130, 159] width 115 height 21
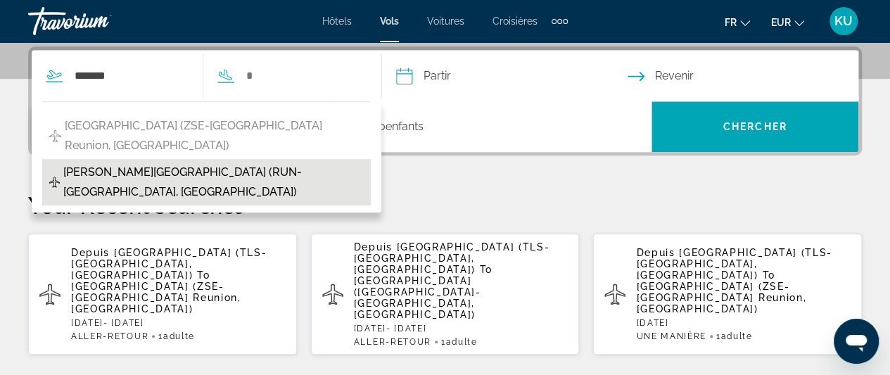
click at [95, 163] on span "[PERSON_NAME][GEOGRAPHIC_DATA] (RUN-[GEOGRAPHIC_DATA], [GEOGRAPHIC_DATA])" at bounding box center [213, 182] width 301 height 39
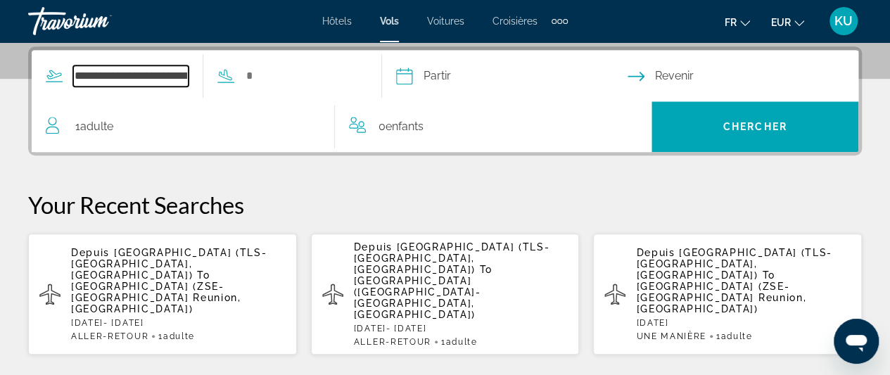
click at [189, 73] on input "**********" at bounding box center [130, 75] width 115 height 21
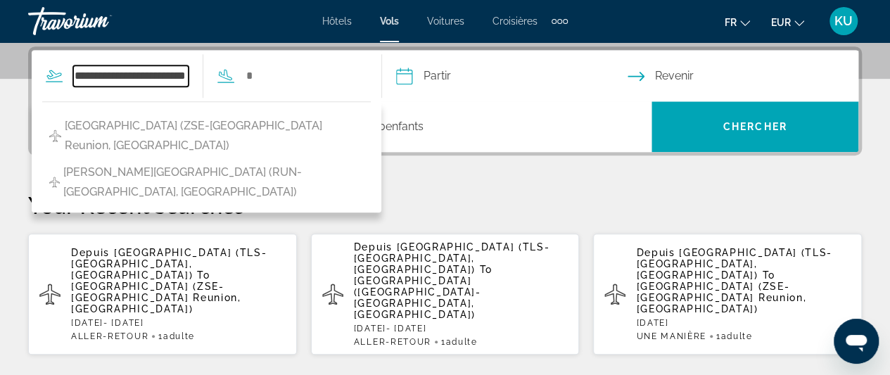
click at [189, 74] on input "**********" at bounding box center [130, 75] width 115 height 21
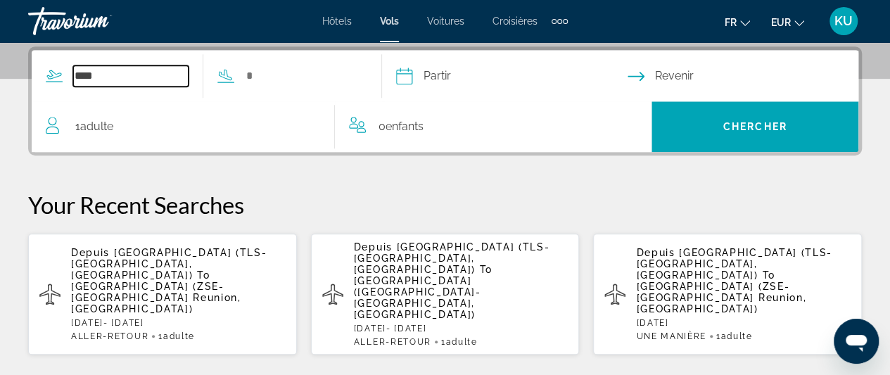
click at [99, 73] on input "****" at bounding box center [130, 75] width 115 height 21
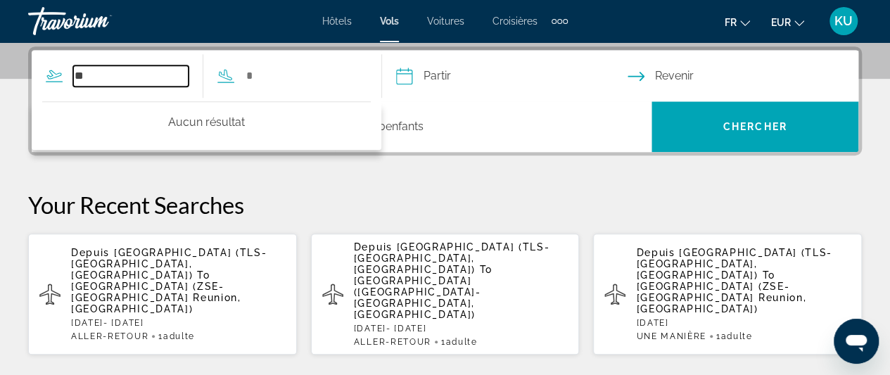
type input "*"
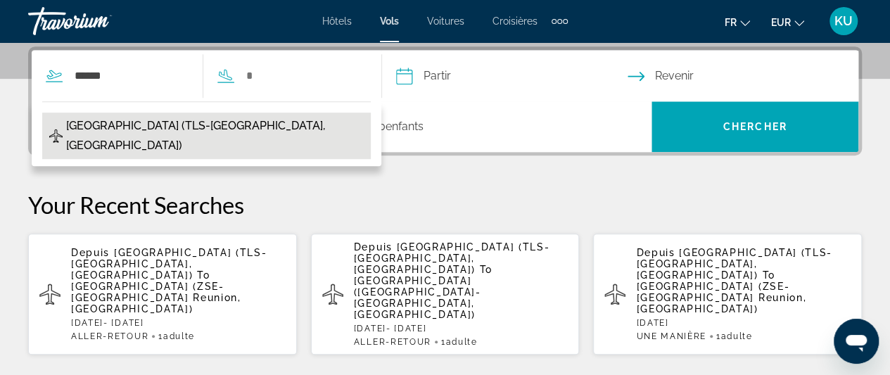
click at [131, 123] on span "[GEOGRAPHIC_DATA] (TLS-[GEOGRAPHIC_DATA], [GEOGRAPHIC_DATA])" at bounding box center [215, 135] width 298 height 39
type input "**********"
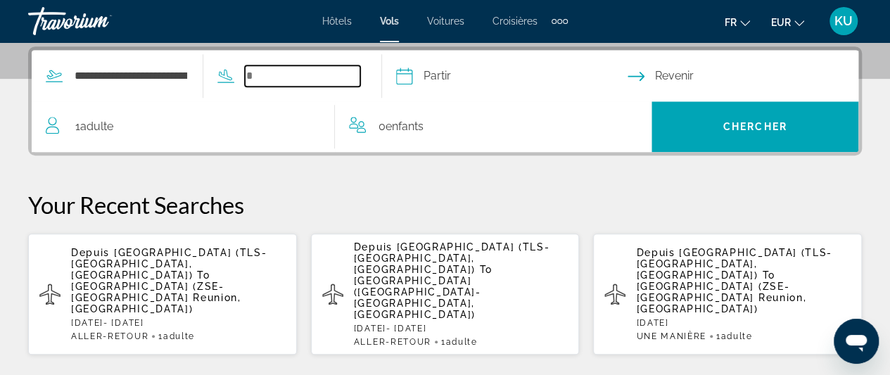
click at [272, 71] on input "Search widget" at bounding box center [302, 75] width 115 height 21
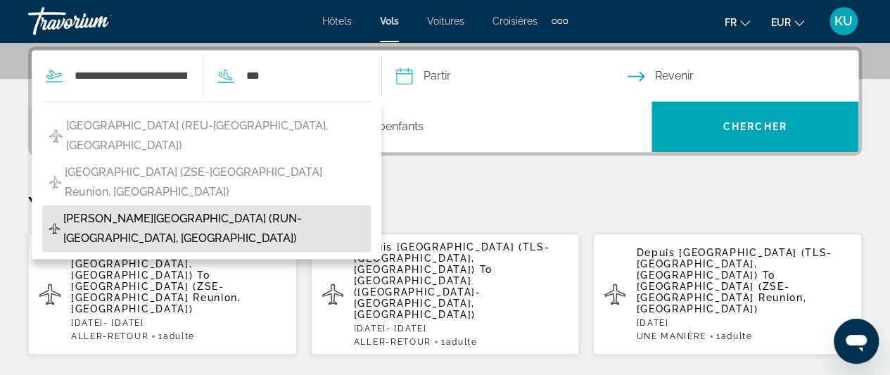
click at [263, 209] on span "[PERSON_NAME][GEOGRAPHIC_DATA] (RUN-[GEOGRAPHIC_DATA], [GEOGRAPHIC_DATA])" at bounding box center [213, 228] width 301 height 39
type input "**********"
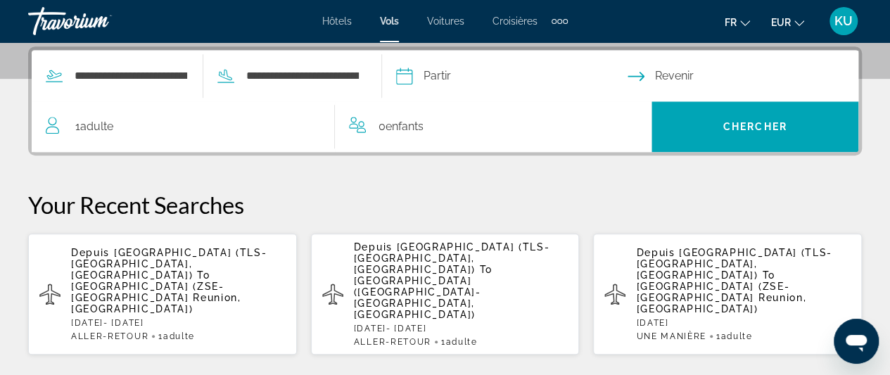
click at [455, 78] on input "Depart date" at bounding box center [511, 78] width 237 height 55
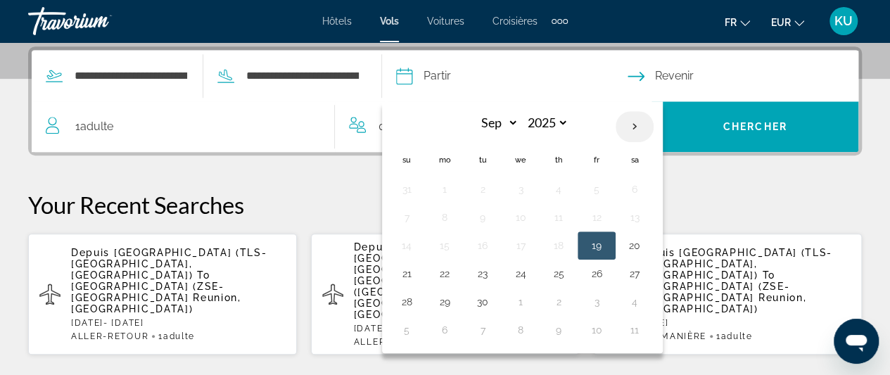
click at [654, 123] on th "Next month" at bounding box center [635, 126] width 38 height 31
select select "**"
click at [646, 247] on button "15" at bounding box center [635, 246] width 23 height 20
type input "**********"
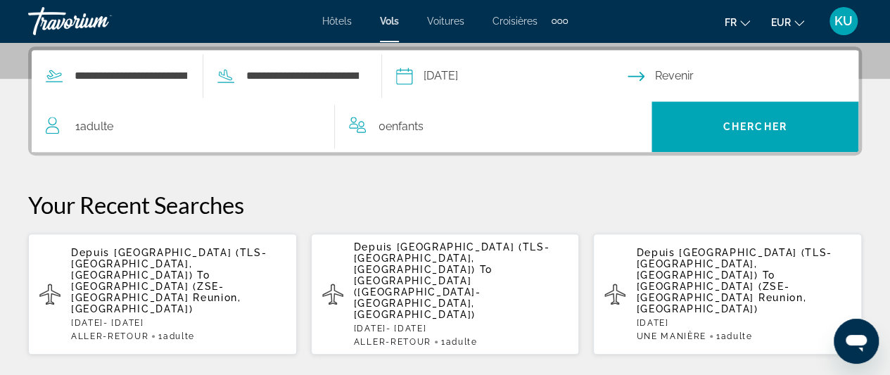
click at [681, 77] on input "Return date" at bounding box center [746, 78] width 237 height 55
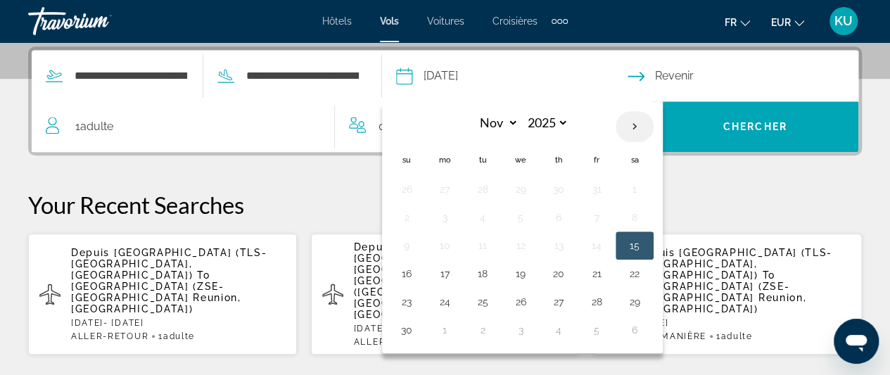
click at [654, 122] on th "Next month" at bounding box center [635, 126] width 38 height 31
select select "**"
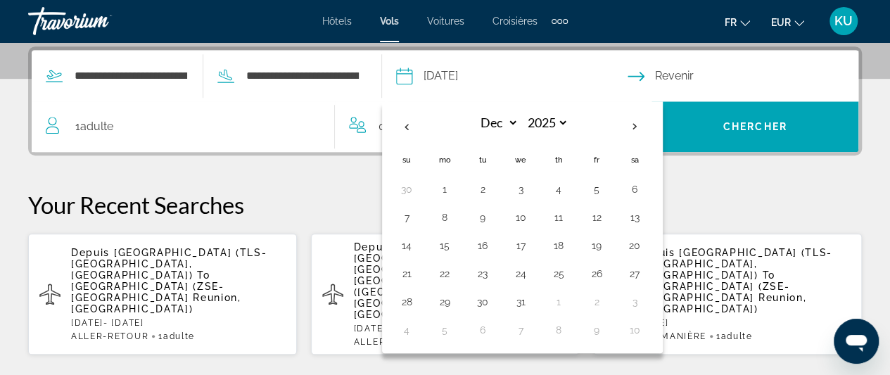
click at [475, 73] on input "**********" at bounding box center [511, 78] width 237 height 55
click at [654, 125] on th "Next month" at bounding box center [635, 126] width 38 height 31
select select "**"
click at [456, 243] on button "15" at bounding box center [445, 246] width 23 height 20
type input "**********"
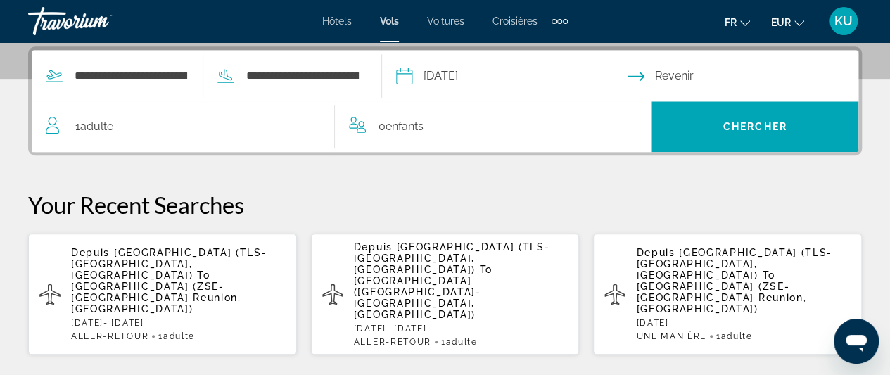
click at [686, 73] on input "Return date" at bounding box center [746, 78] width 237 height 55
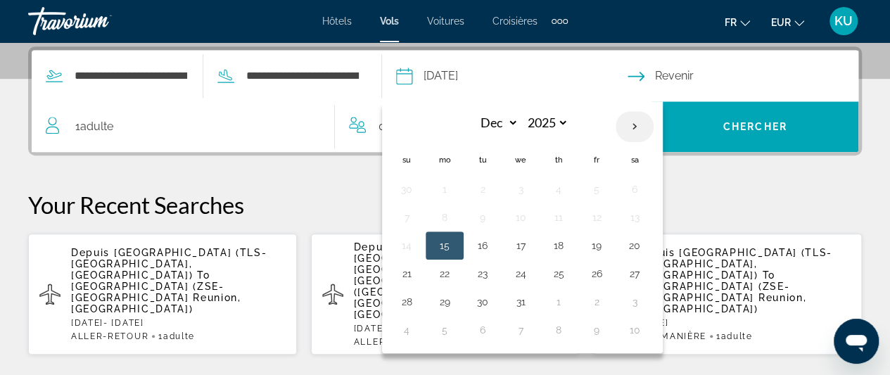
click at [653, 124] on th "Next month" at bounding box center [635, 126] width 38 height 31
select select "*"
select select "****"
click at [570, 240] on button "15" at bounding box center [559, 246] width 23 height 20
type input "**********"
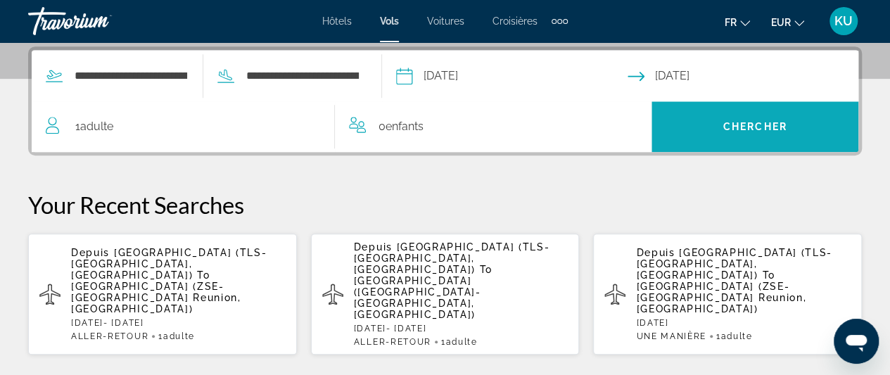
click at [750, 121] on span "Chercher" at bounding box center [756, 126] width 64 height 11
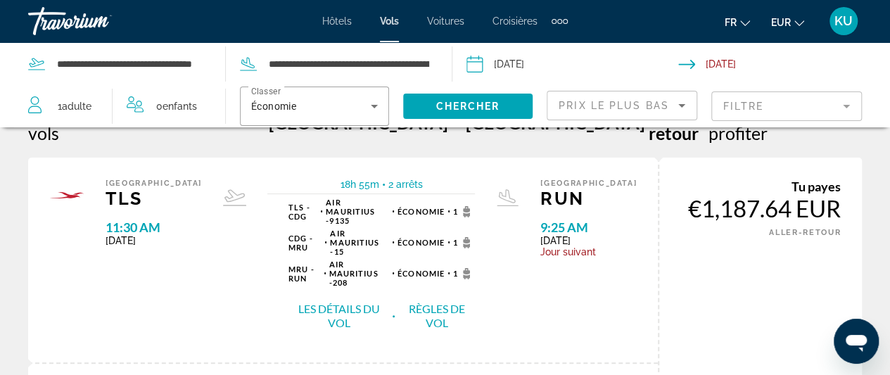
scroll to position [39, 0]
click at [334, 18] on span "Hôtels" at bounding box center [337, 20] width 30 height 11
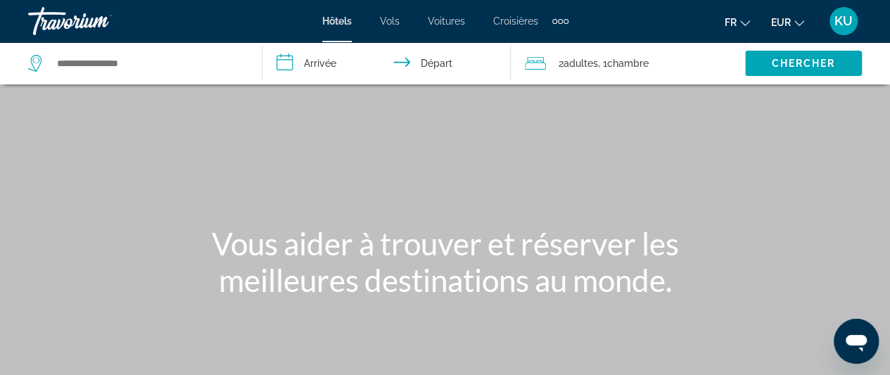
click at [513, 14] on div "Hôtels Vols Voitures Croisières Activités Hôtels Vols Voitures Croisières Activ…" at bounding box center [445, 21] width 246 height 23
click at [346, 24] on span "Hôtels" at bounding box center [337, 20] width 30 height 11
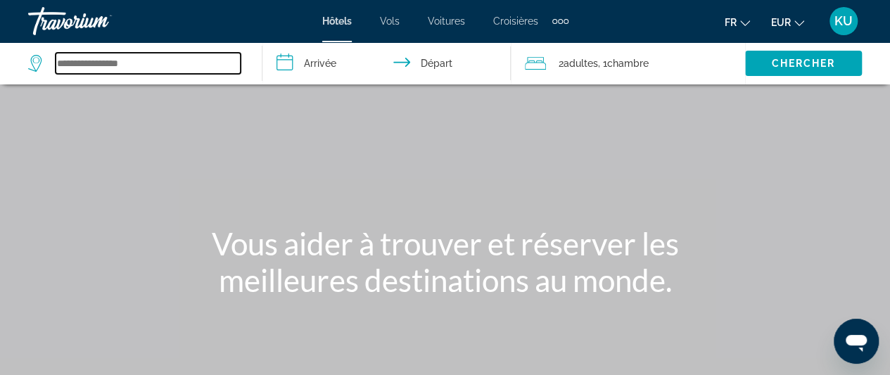
click at [172, 64] on input "Search widget" at bounding box center [148, 63] width 185 height 21
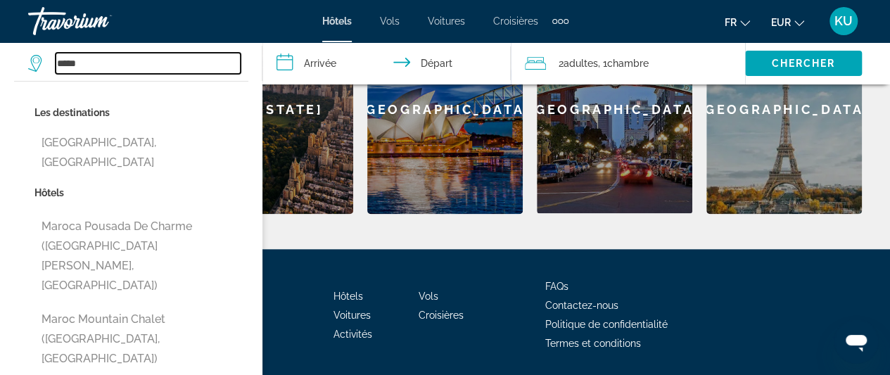
scroll to position [717, 0]
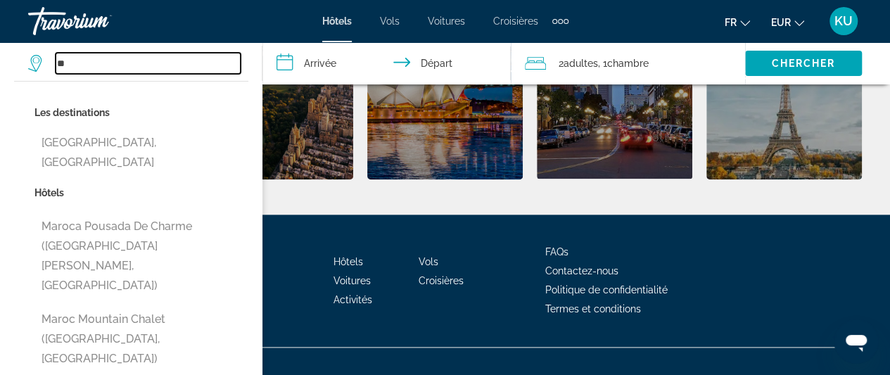
type input "*"
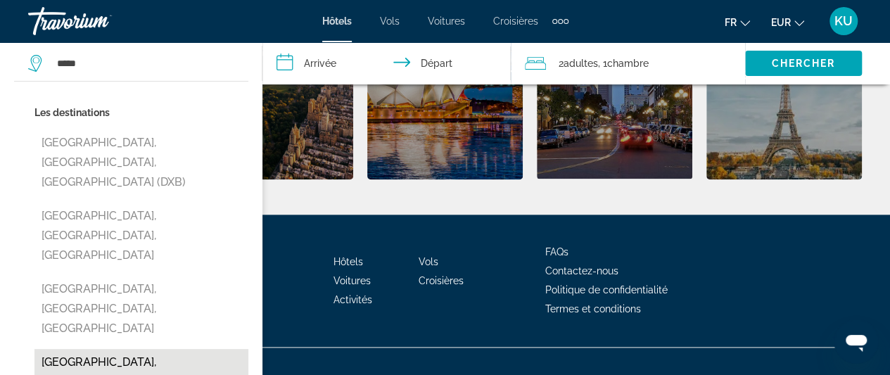
click at [137, 349] on button "[GEOGRAPHIC_DATA], [GEOGRAPHIC_DATA], [GEOGRAPHIC_DATA]" at bounding box center [141, 382] width 214 height 66
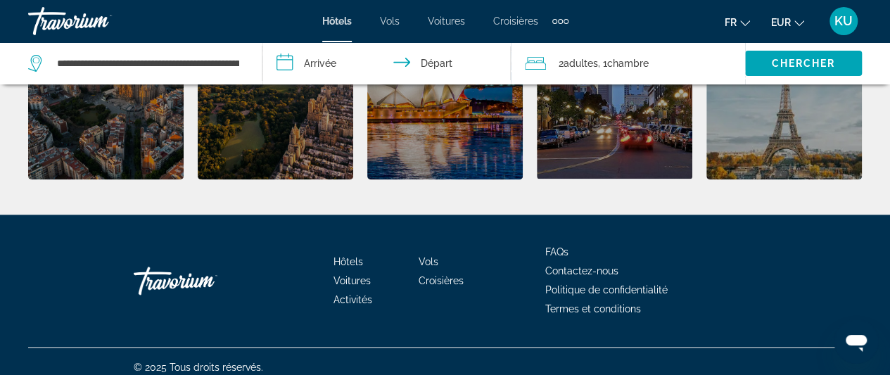
click at [336, 58] on input "**********" at bounding box center [390, 65] width 254 height 46
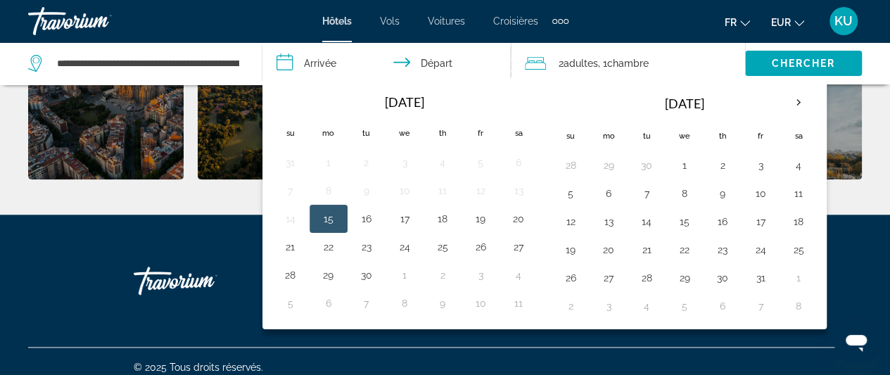
click at [336, 219] on button "15" at bounding box center [328, 219] width 23 height 20
click at [248, 62] on app-destination-search "**********" at bounding box center [131, 63] width 263 height 42
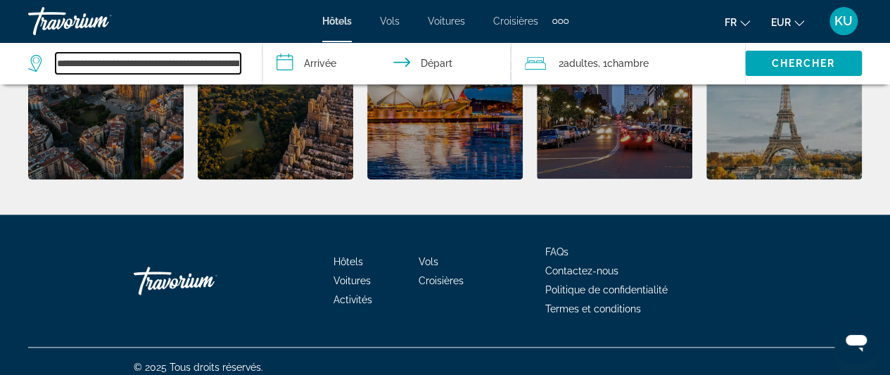
click at [238, 68] on input "**********" at bounding box center [148, 63] width 185 height 21
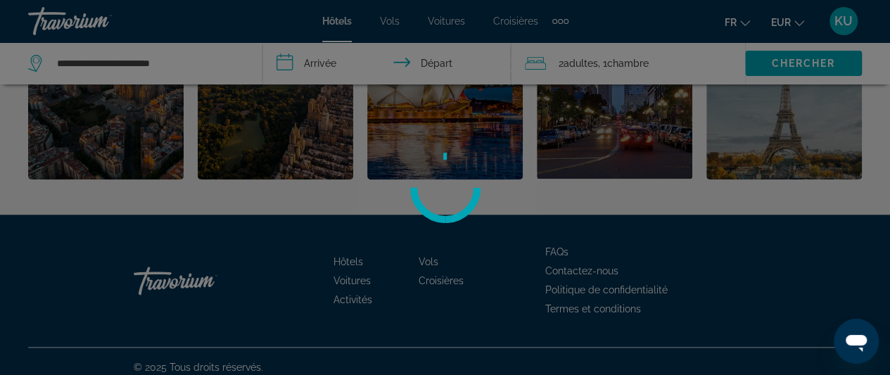
click at [196, 66] on div at bounding box center [445, 187] width 890 height 375
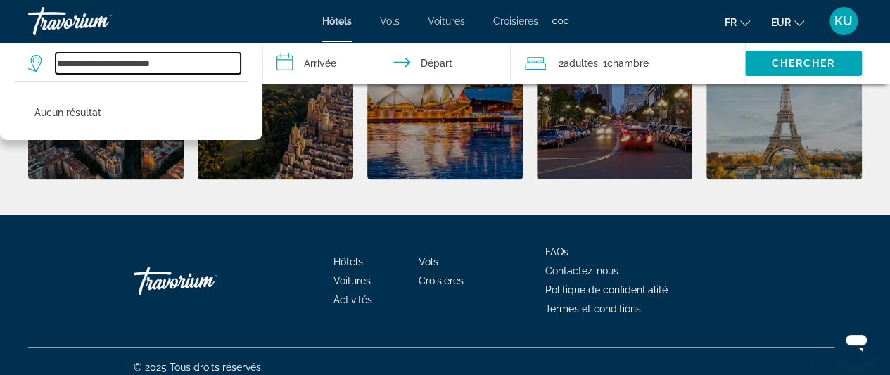
click at [196, 66] on input "**********" at bounding box center [148, 63] width 185 height 21
type input "*"
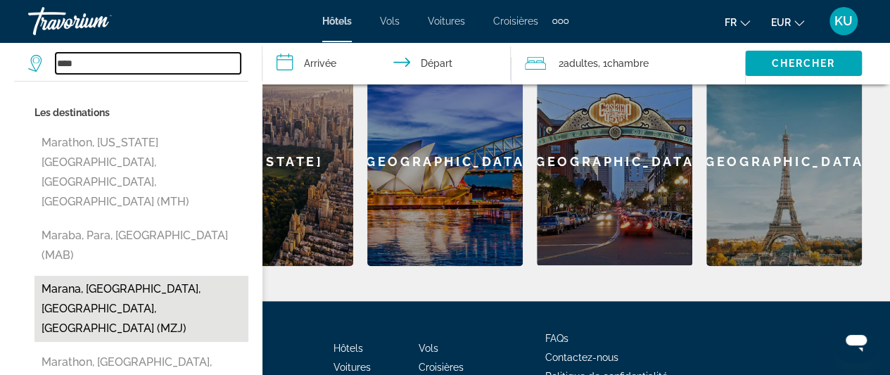
scroll to position [625, 0]
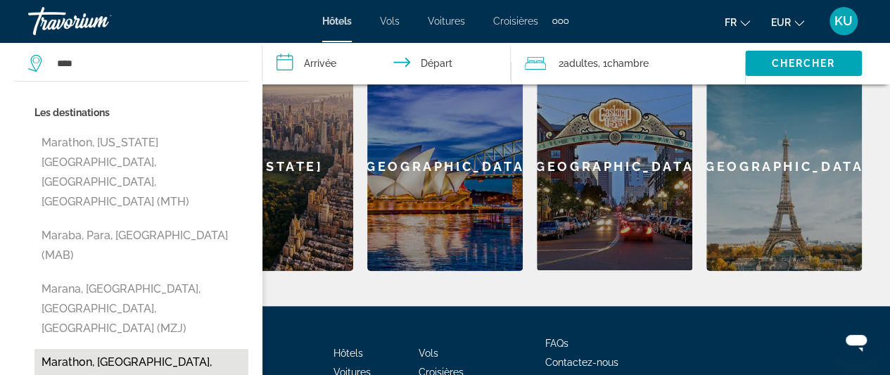
click at [108, 349] on button "Marathon, [GEOGRAPHIC_DATA], [GEOGRAPHIC_DATA], [GEOGRAPHIC_DATA] (YSP)" at bounding box center [141, 382] width 214 height 66
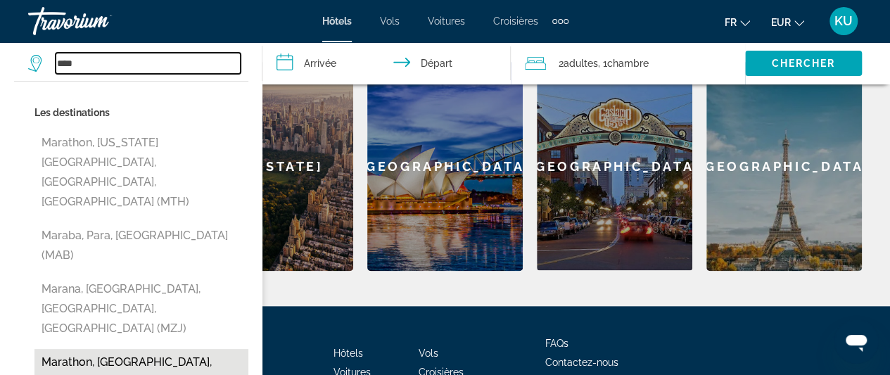
type input "**********"
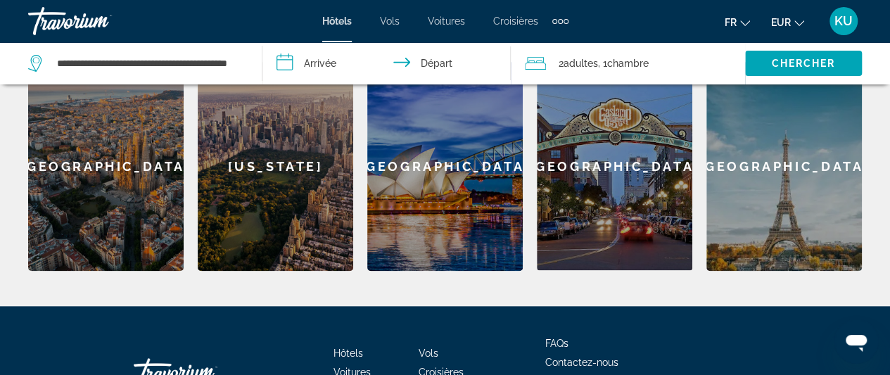
click at [450, 206] on div "[GEOGRAPHIC_DATA]" at bounding box center [445, 166] width 156 height 209
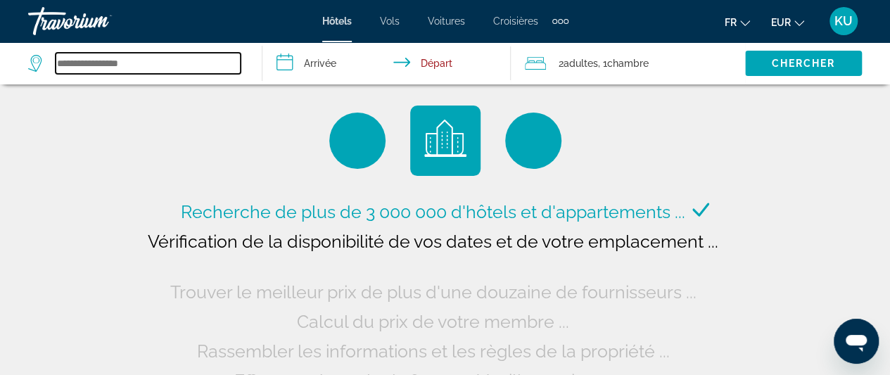
click at [126, 60] on input "Search widget" at bounding box center [148, 63] width 185 height 21
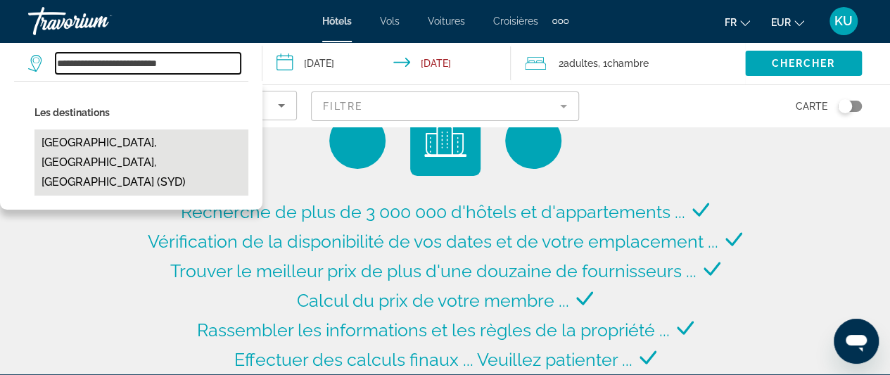
type input "**********"
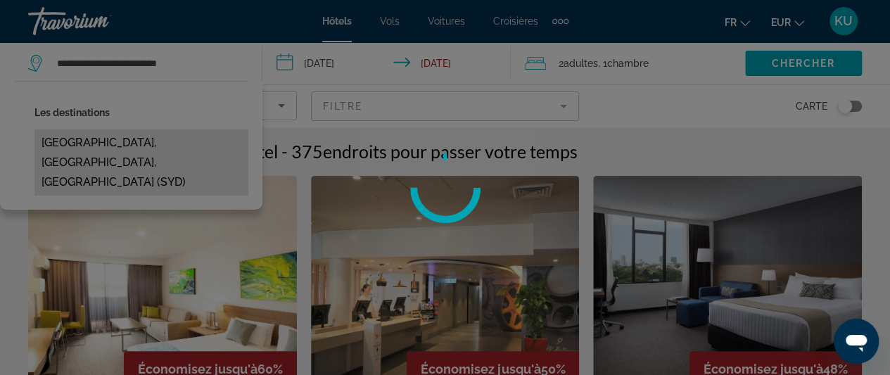
click at [158, 144] on div "**********" at bounding box center [445, 187] width 890 height 375
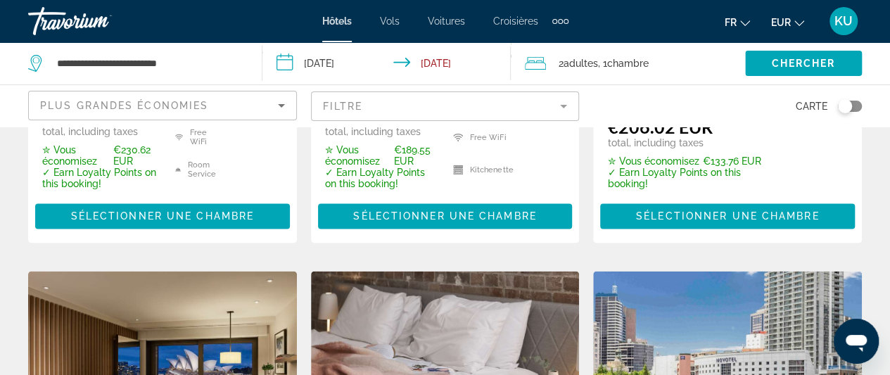
scroll to position [1021, 0]
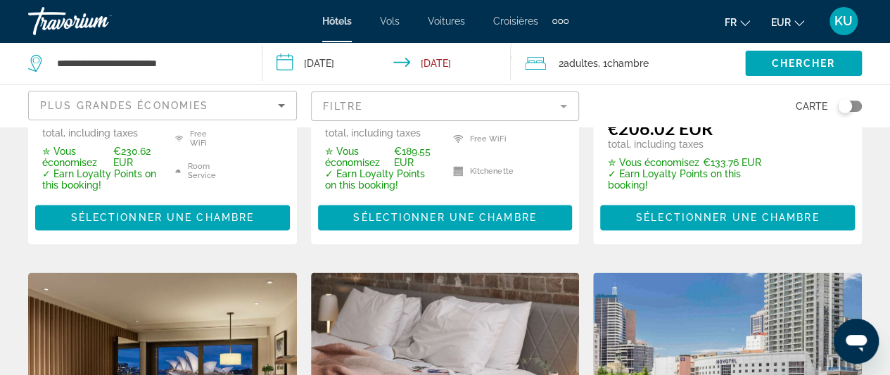
click at [396, 19] on span "Vols" at bounding box center [390, 20] width 20 height 11
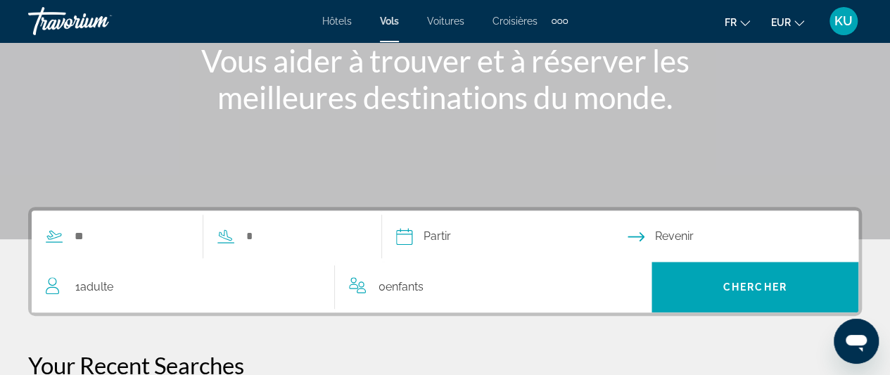
scroll to position [184, 0]
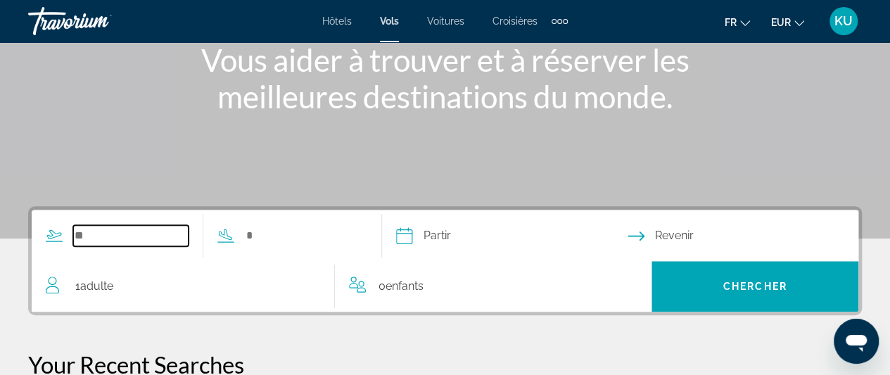
click at [103, 236] on input "Search widget" at bounding box center [130, 235] width 115 height 21
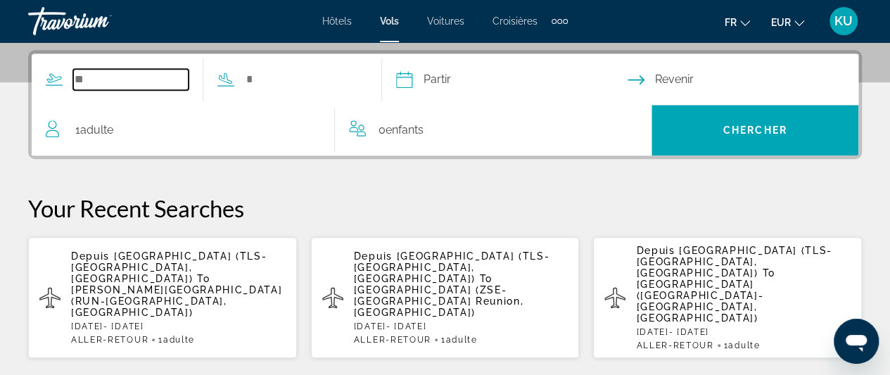
scroll to position [344, 0]
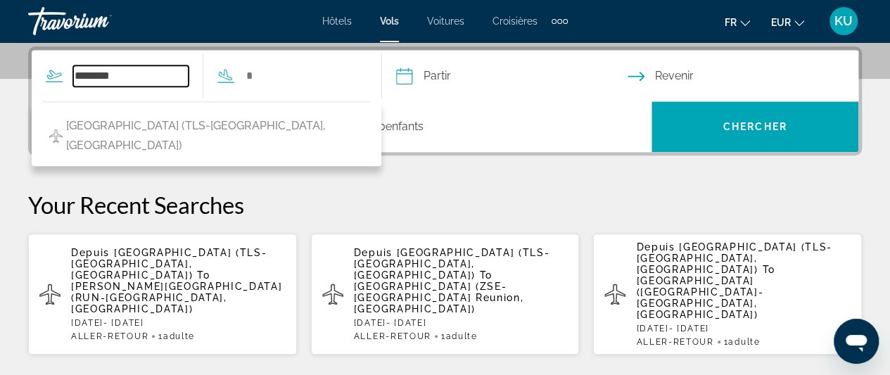
type input "********"
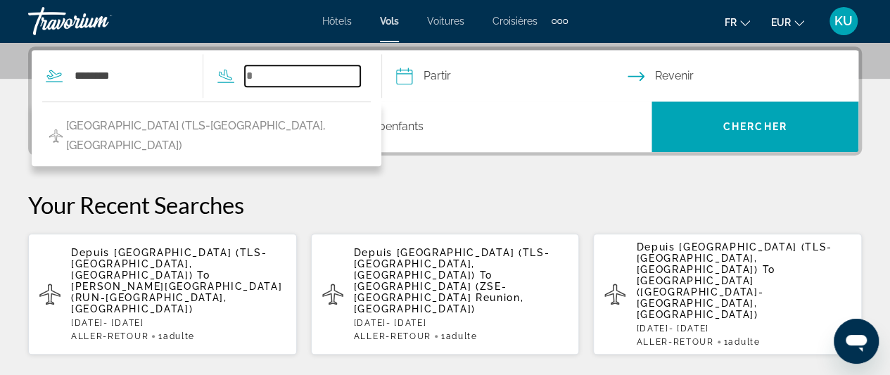
click at [272, 74] on input "Search widget" at bounding box center [302, 75] width 115 height 21
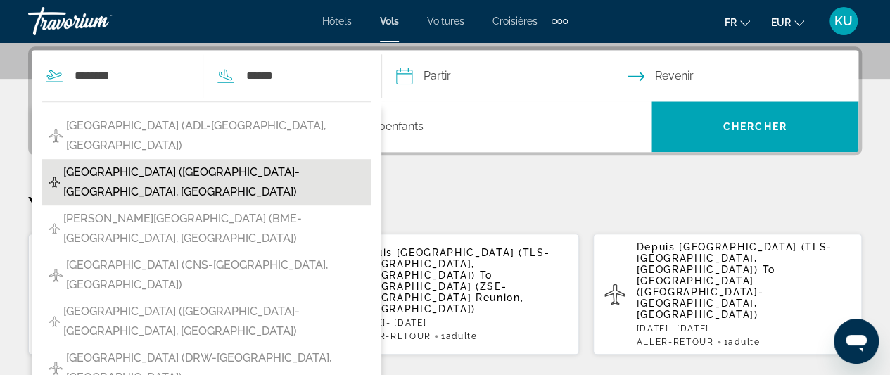
click at [270, 163] on span "[GEOGRAPHIC_DATA] ([GEOGRAPHIC_DATA]-[GEOGRAPHIC_DATA], [GEOGRAPHIC_DATA])" at bounding box center [213, 182] width 301 height 39
type input "**********"
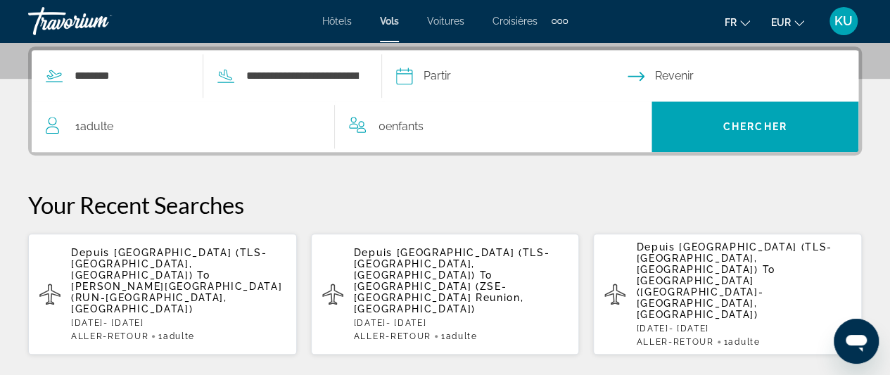
click at [455, 70] on input "Depart date" at bounding box center [511, 78] width 237 height 55
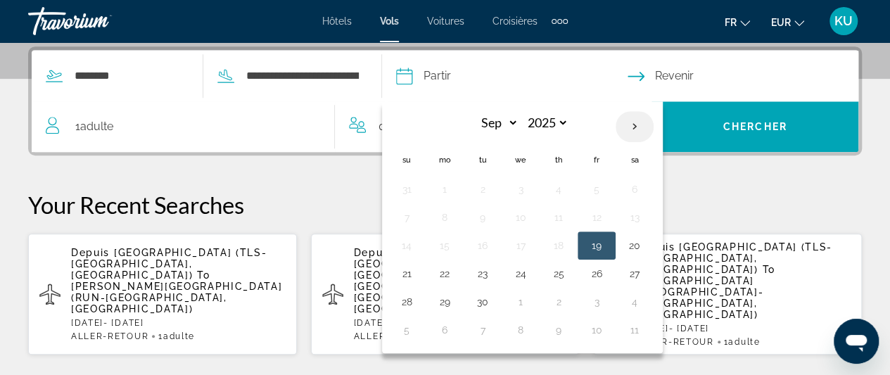
click at [654, 123] on th "Next month" at bounding box center [635, 126] width 38 height 31
select select "*"
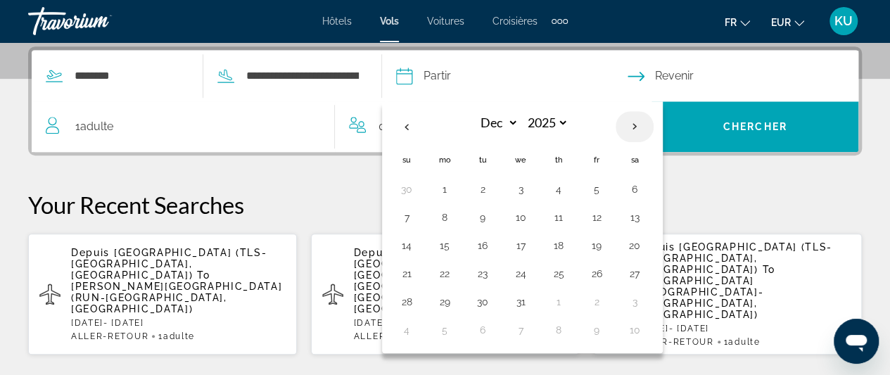
select select "****"
click at [654, 123] on th "Next month" at bounding box center [635, 126] width 38 height 31
select select "*"
click at [646, 218] on button "7" at bounding box center [635, 218] width 23 height 20
type input "**********"
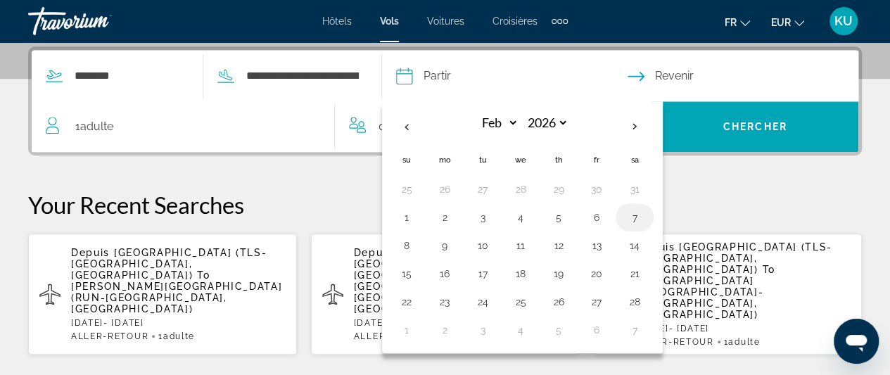
select select "*"
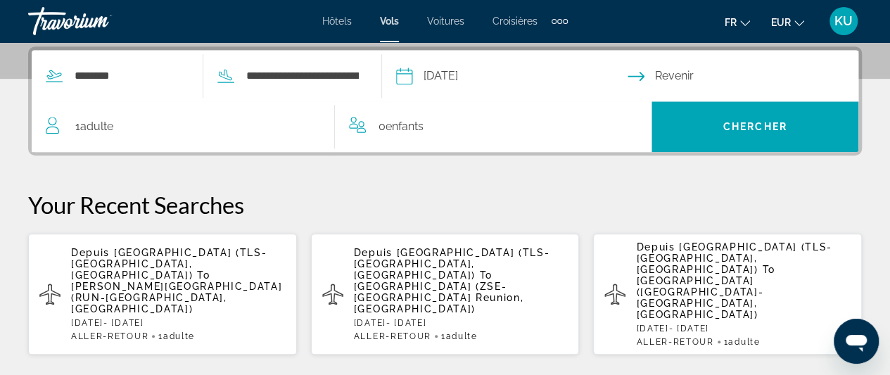
click at [680, 71] on input "Return date" at bounding box center [746, 78] width 237 height 55
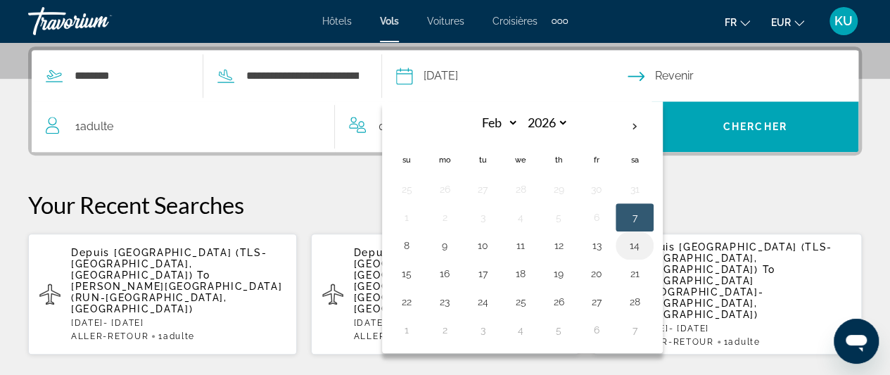
click at [646, 240] on button "14" at bounding box center [635, 246] width 23 height 20
type input "**********"
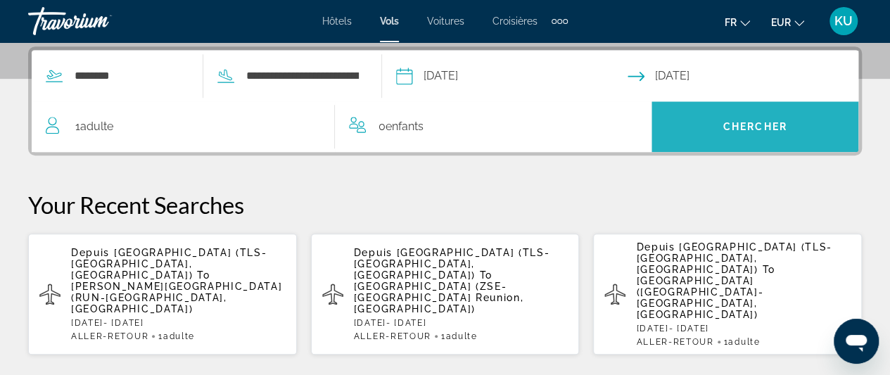
click at [729, 114] on span "Search widget" at bounding box center [755, 127] width 207 height 34
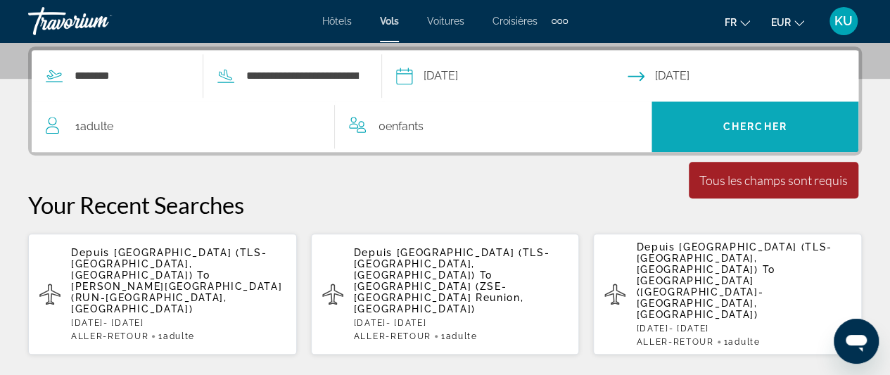
click at [738, 117] on span "Search widget" at bounding box center [755, 127] width 207 height 34
click at [713, 129] on span "Search widget" at bounding box center [755, 127] width 207 height 34
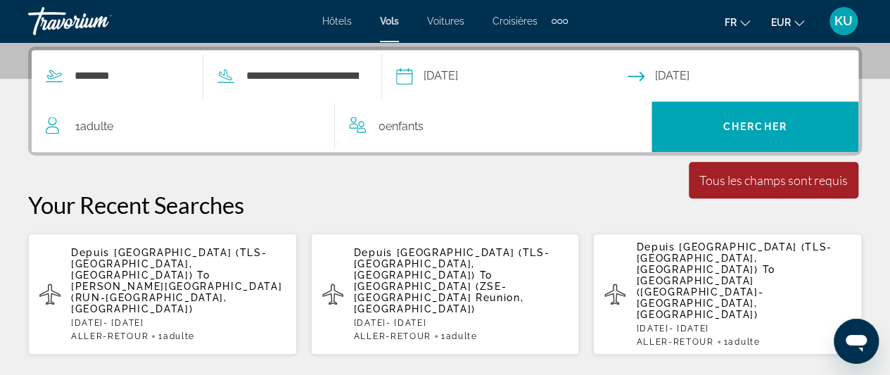
click at [389, 19] on span "Vols" at bounding box center [389, 20] width 19 height 11
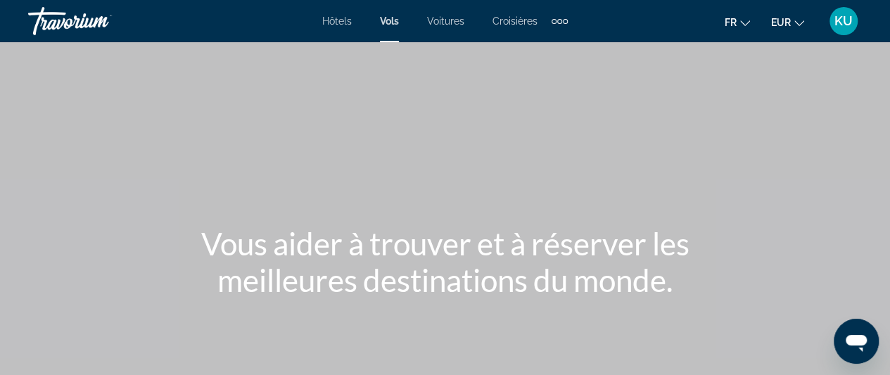
click at [346, 20] on span "Hôtels" at bounding box center [337, 20] width 30 height 11
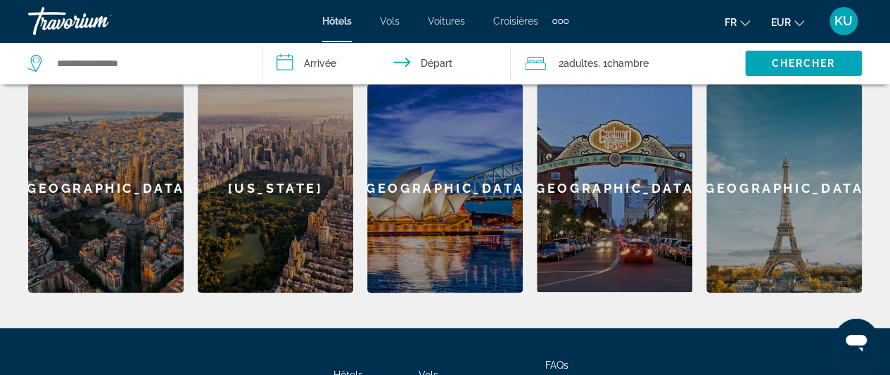
scroll to position [603, 0]
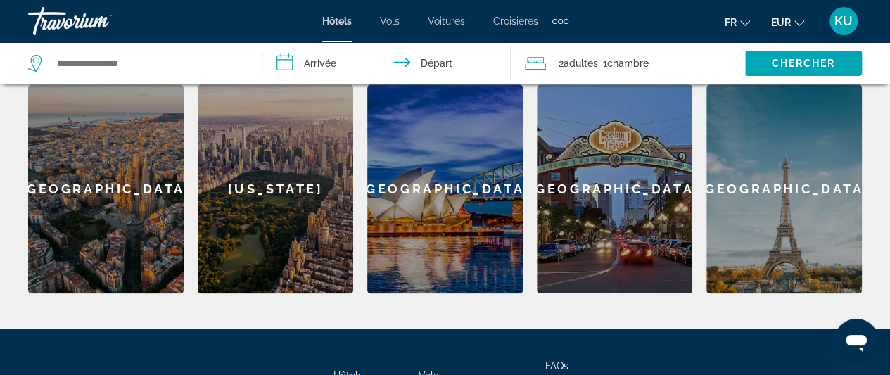
click at [446, 202] on div "[GEOGRAPHIC_DATA]" at bounding box center [445, 188] width 156 height 209
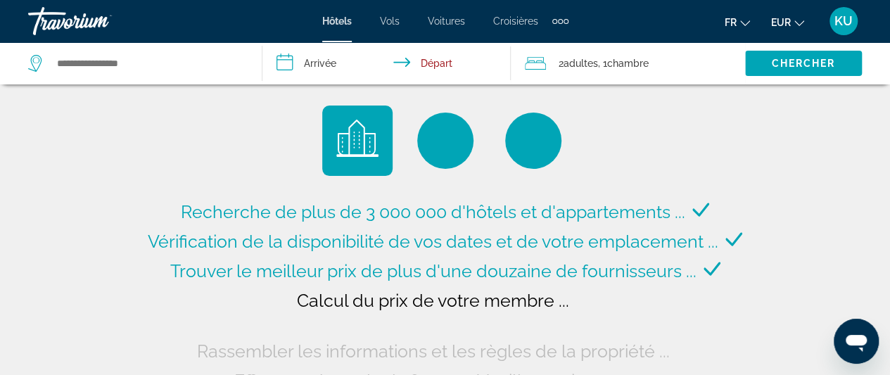
type input "**********"
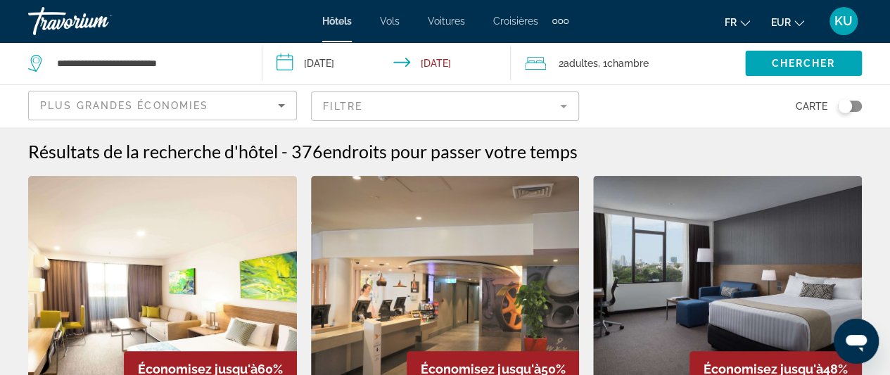
click at [517, 22] on span "Croisières" at bounding box center [515, 20] width 45 height 11
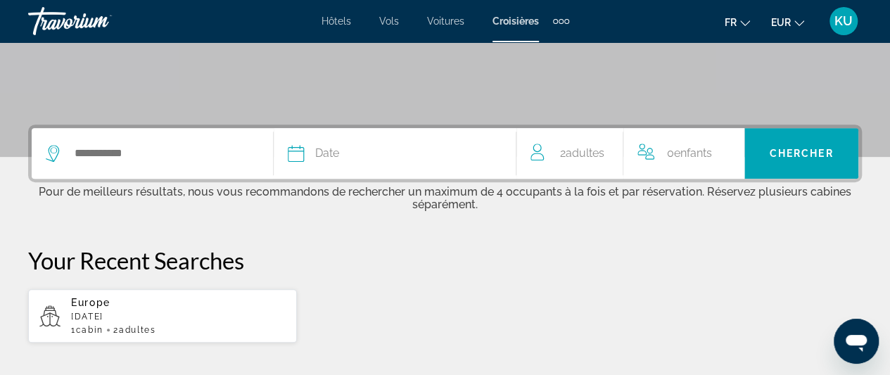
scroll to position [198, 0]
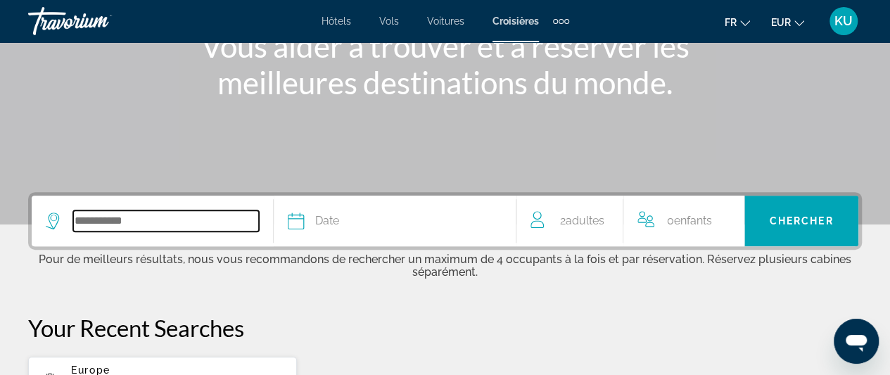
click at [104, 219] on input "Search widget" at bounding box center [166, 220] width 186 height 21
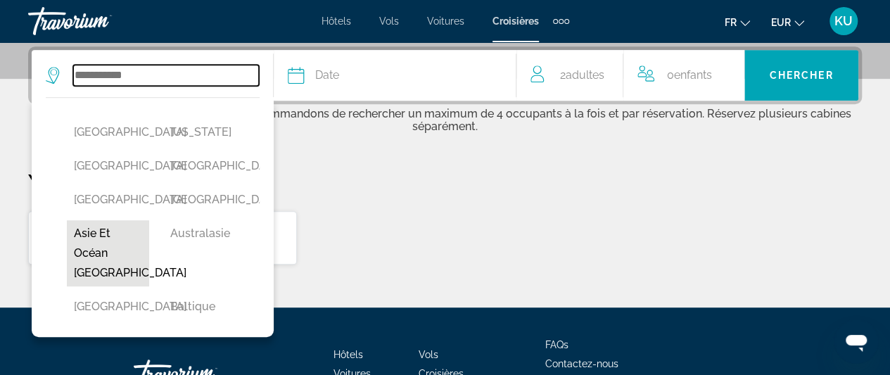
scroll to position [17, 0]
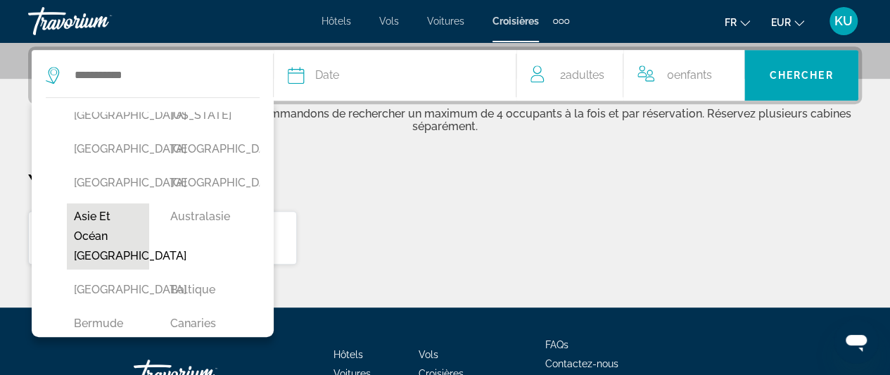
click at [89, 270] on button "Asie et Océan [GEOGRAPHIC_DATA]" at bounding box center [108, 236] width 82 height 66
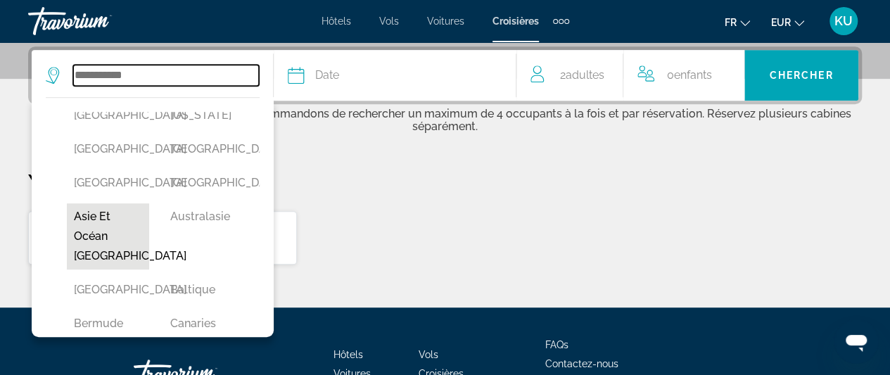
type input "**********"
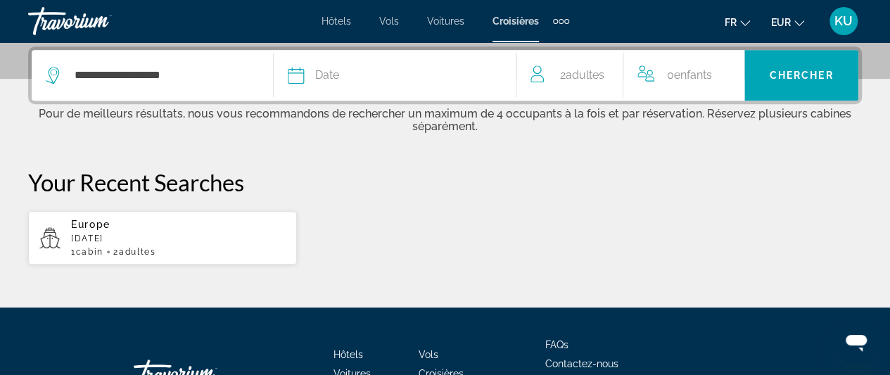
click at [334, 73] on span "Date" at bounding box center [327, 75] width 24 height 20
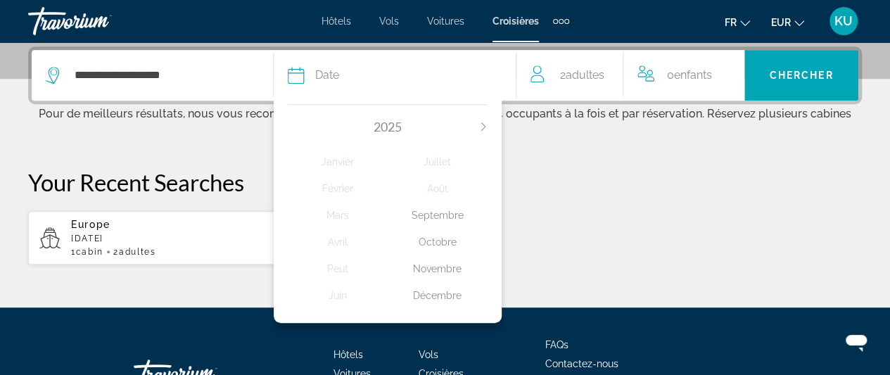
click at [387, 123] on span "2025" at bounding box center [388, 126] width 28 height 15
click at [420, 270] on div "Novembre" at bounding box center [438, 268] width 100 height 25
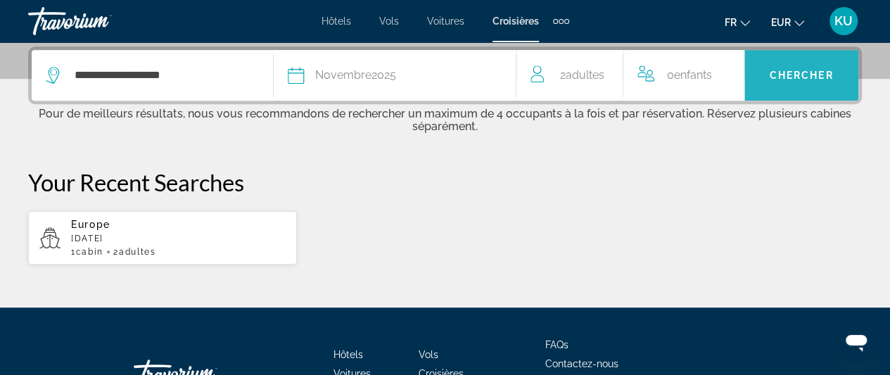
click at [799, 73] on span "Chercher" at bounding box center [802, 75] width 64 height 11
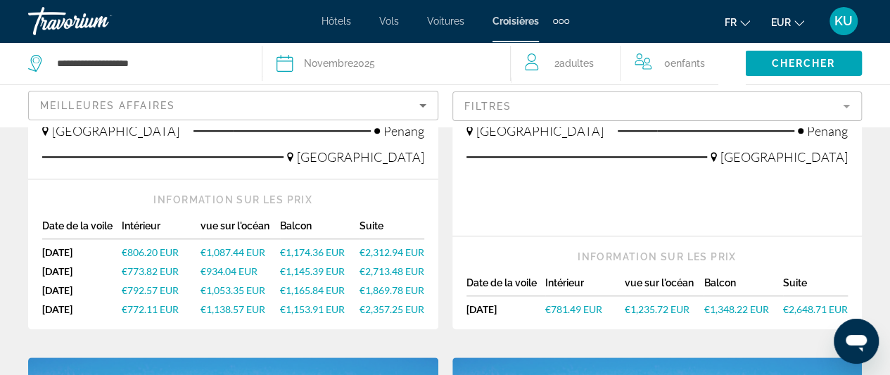
scroll to position [498, 0]
